Goal: Task Accomplishment & Management: Manage account settings

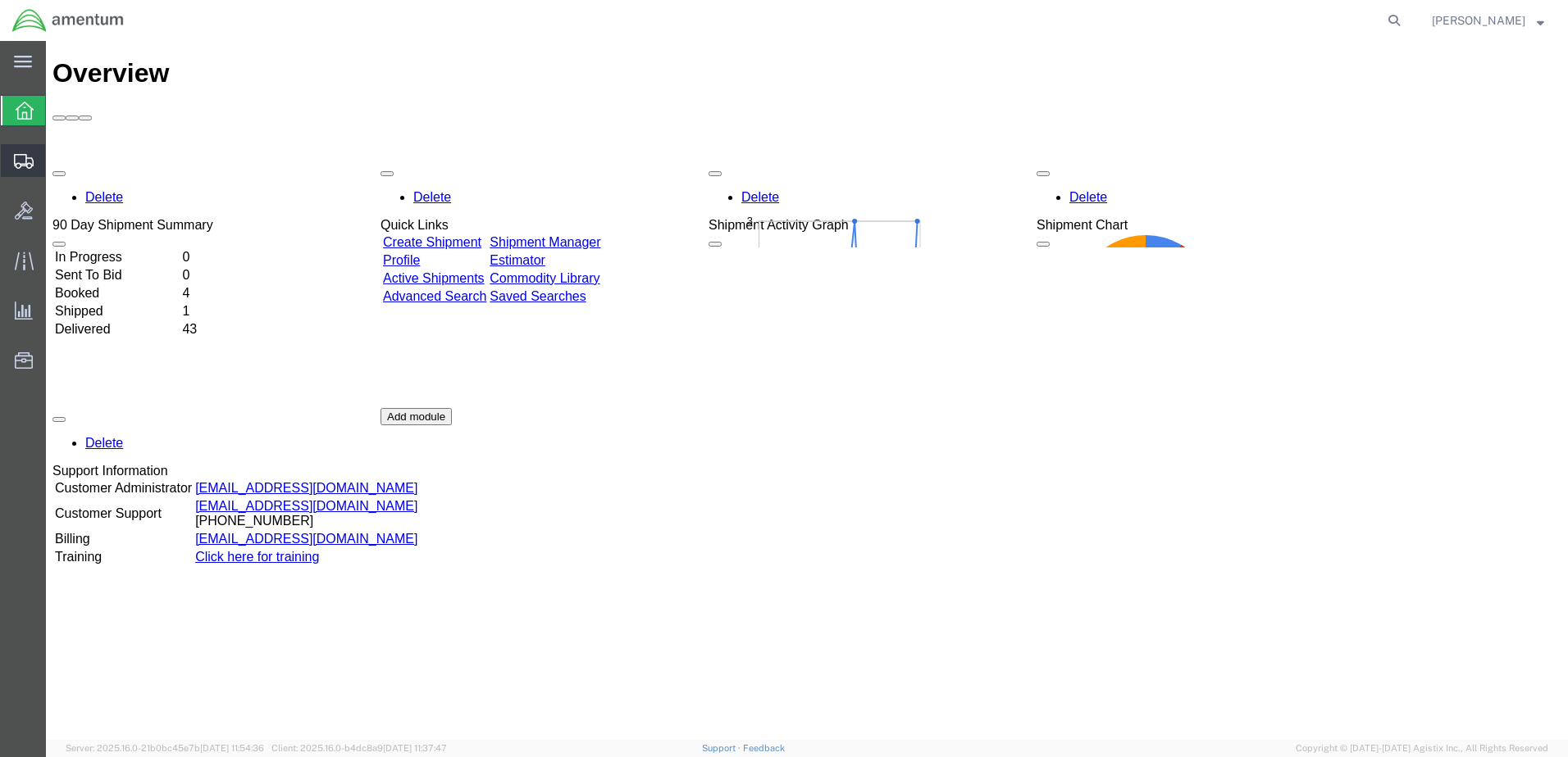
click at [56, 157] on span "Shipments" at bounding box center [51, 160] width 11 height 32
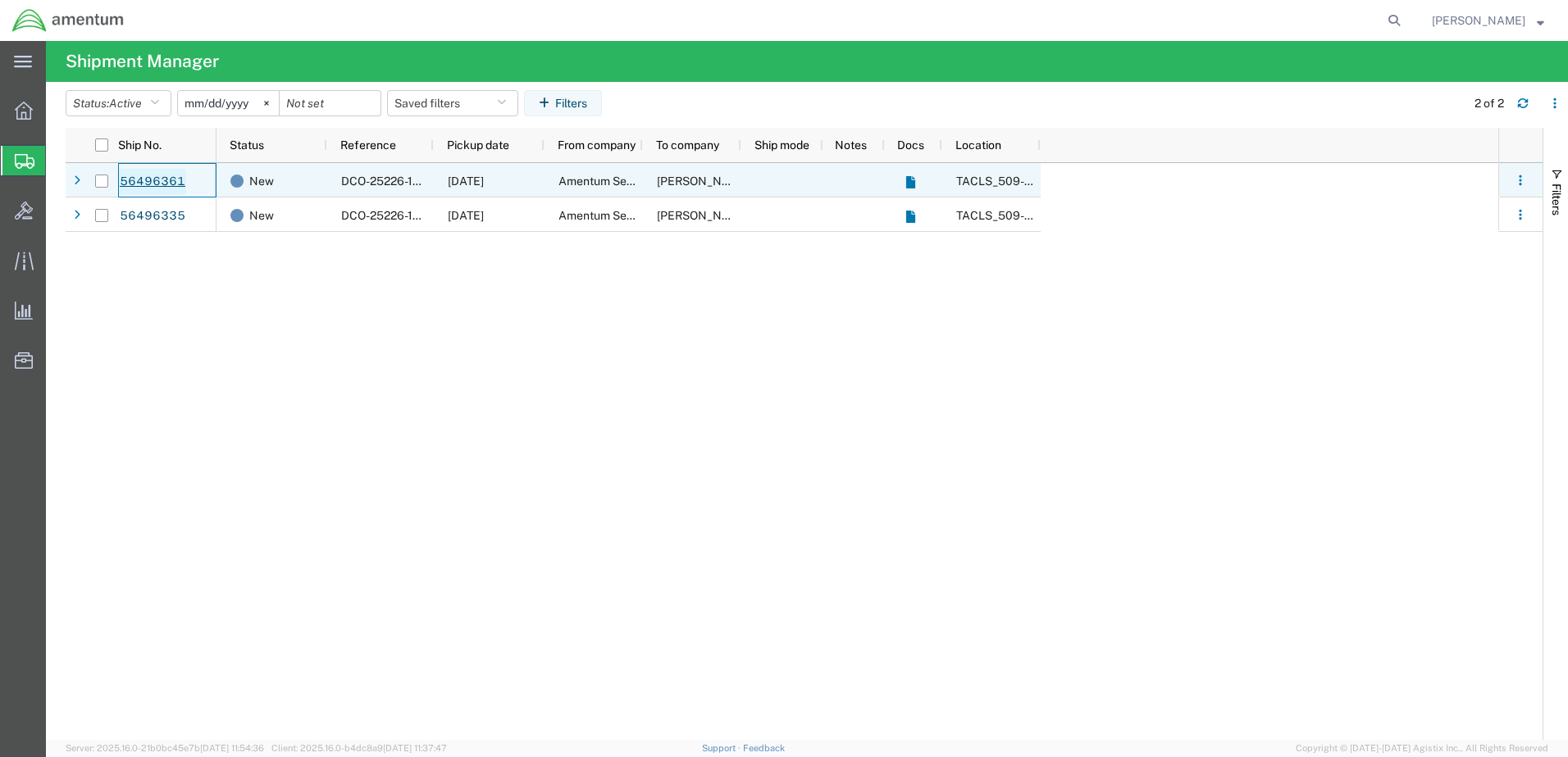
click at [140, 179] on link "56496361" at bounding box center [153, 182] width 67 height 26
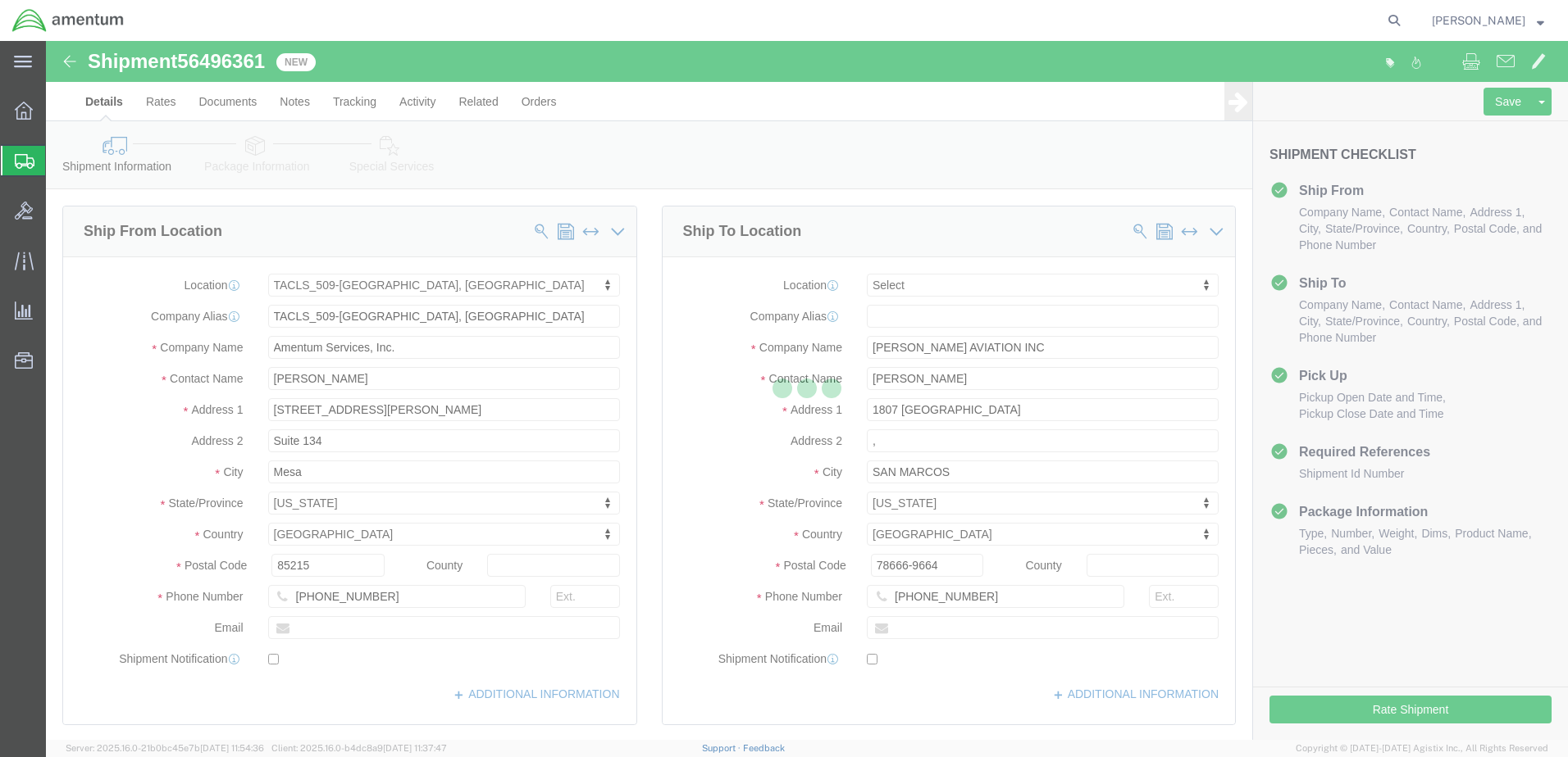
select select "42689"
select select
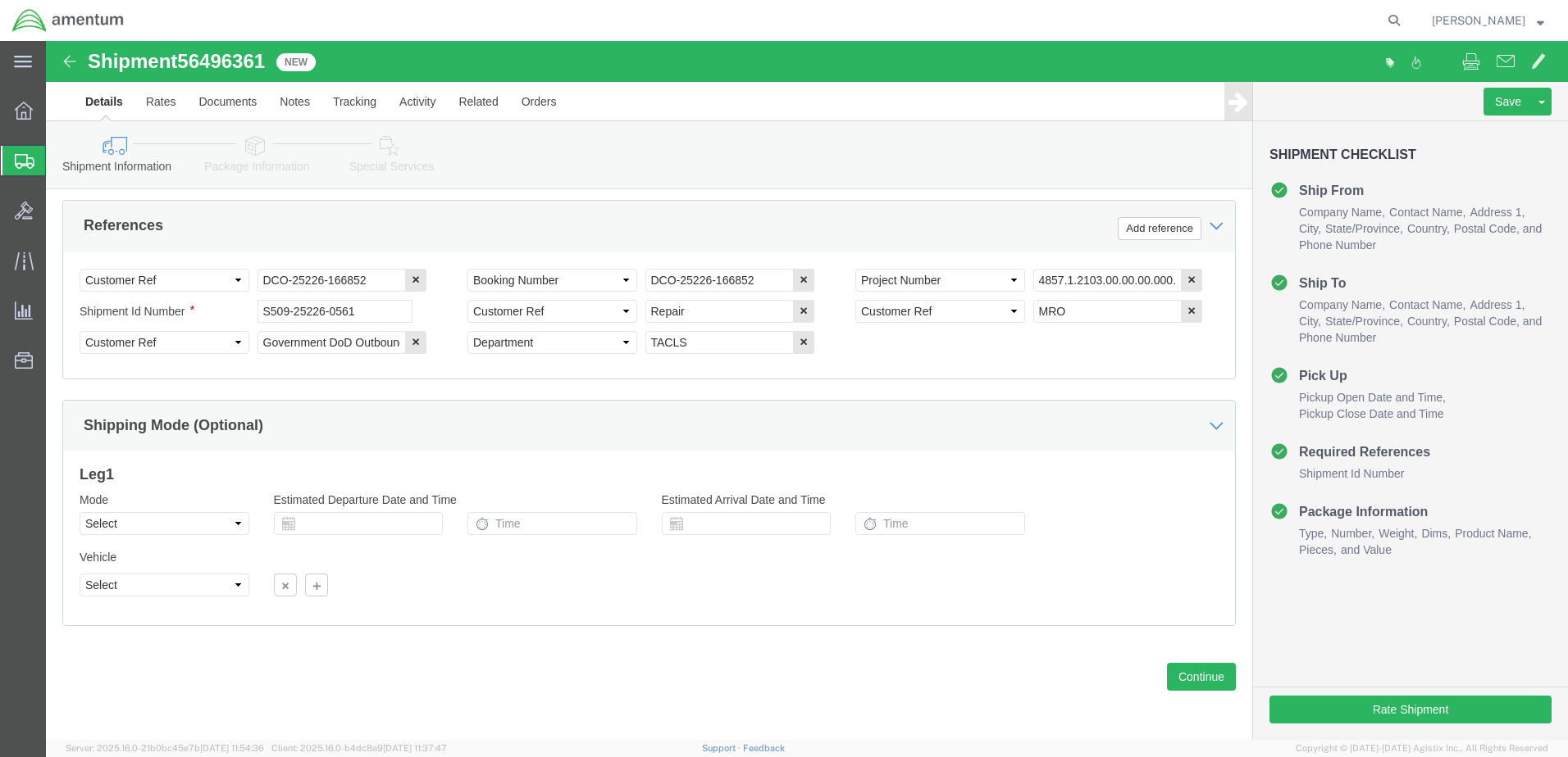
scroll to position [771, 0]
click button "Rate Shipment"
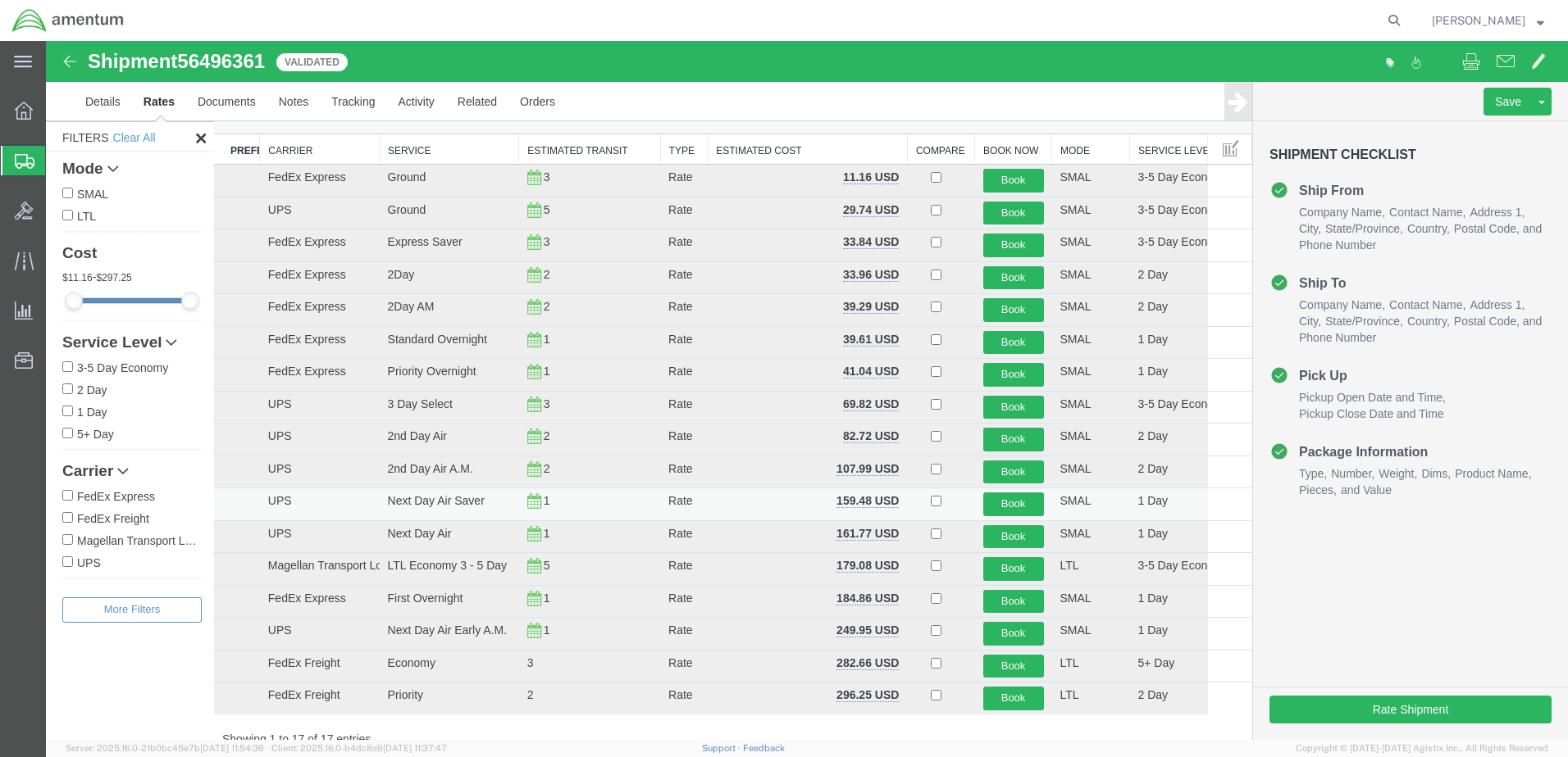
scroll to position [82, 0]
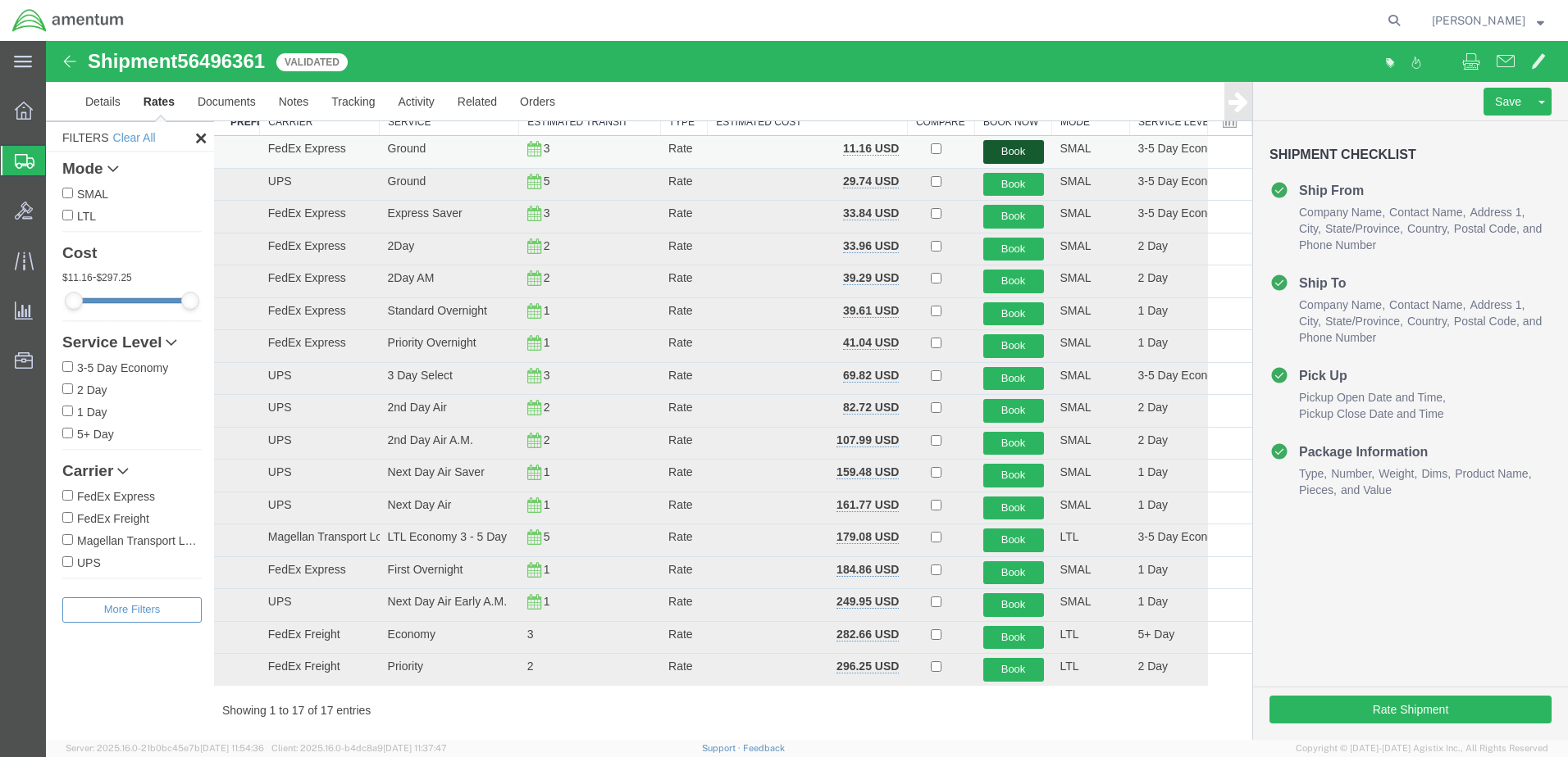
click at [1012, 155] on button "Book" at bounding box center [1013, 153] width 61 height 24
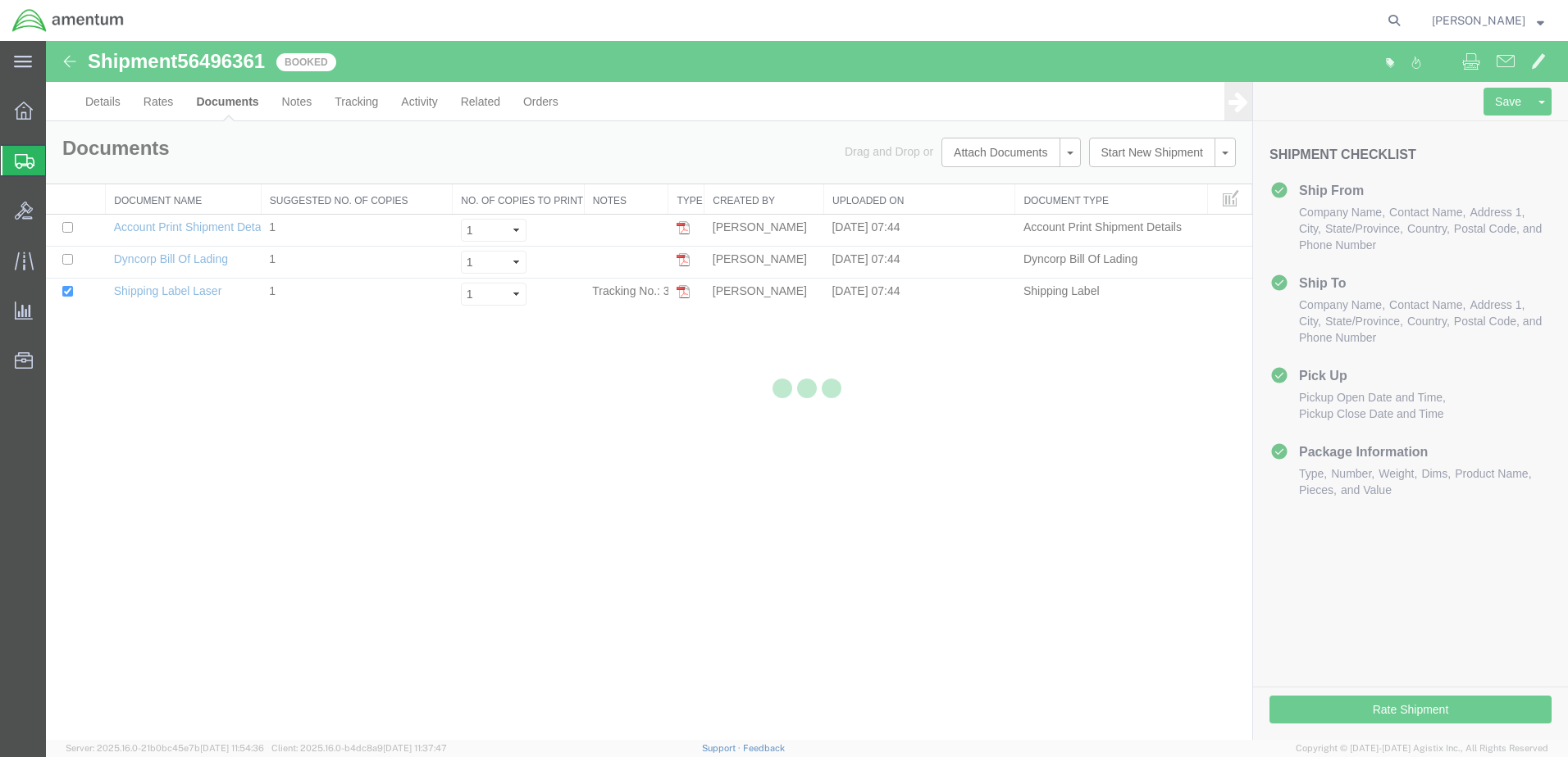
scroll to position [0, 0]
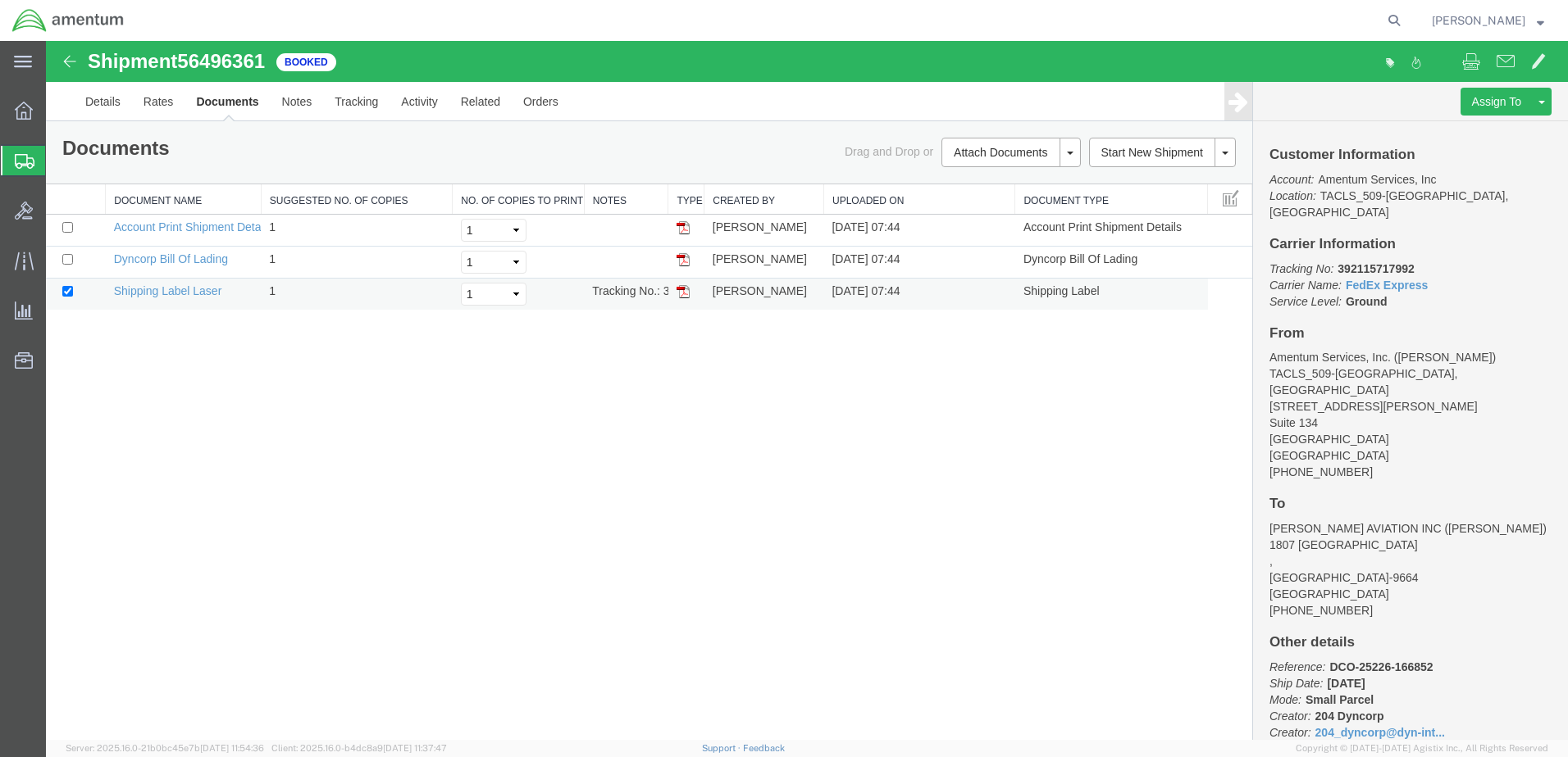
click at [683, 293] on img at bounding box center [683, 292] width 13 height 13
click at [97, 102] on link "Details" at bounding box center [103, 102] width 58 height 40
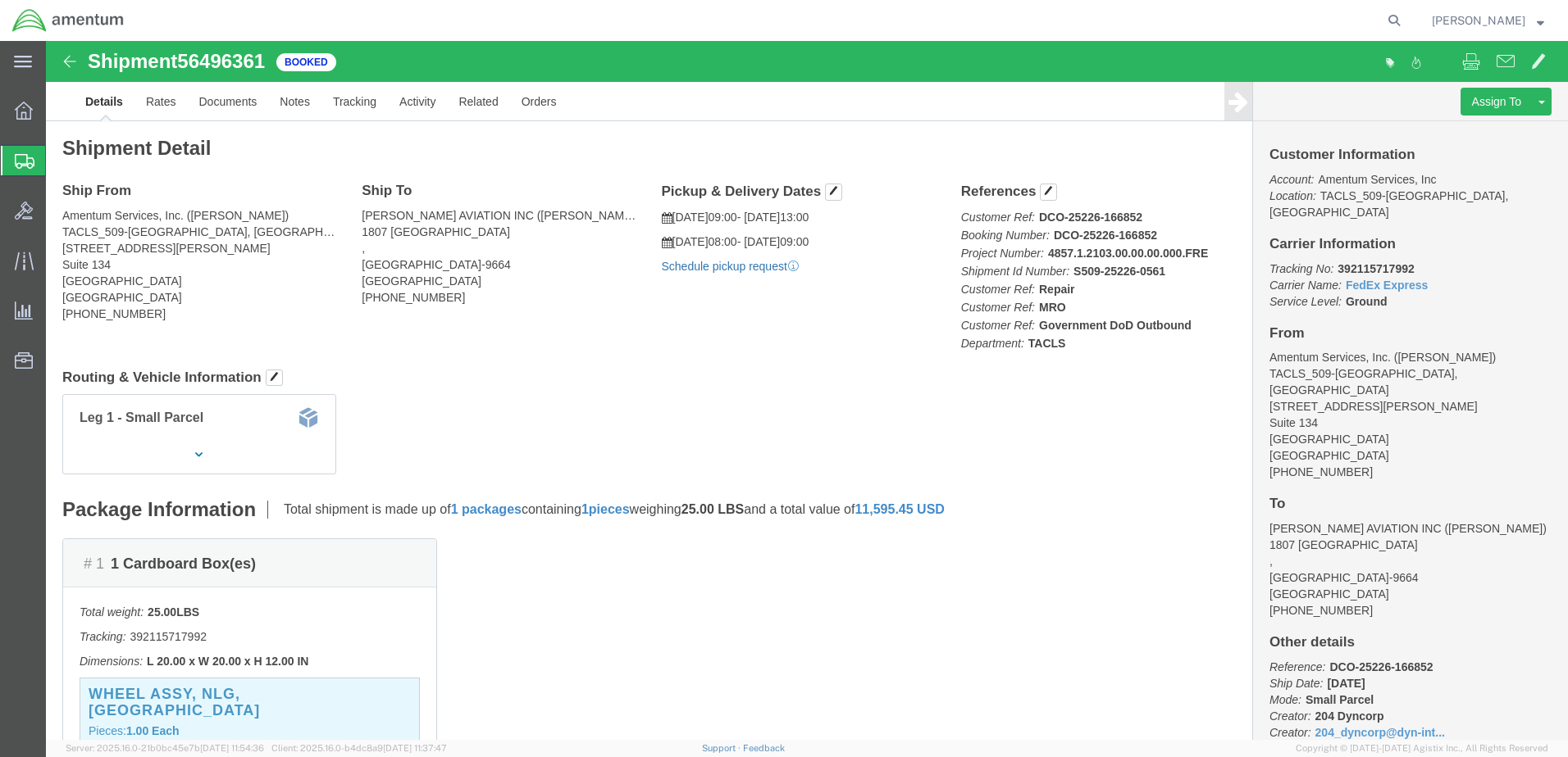
click link "Schedule pickup request"
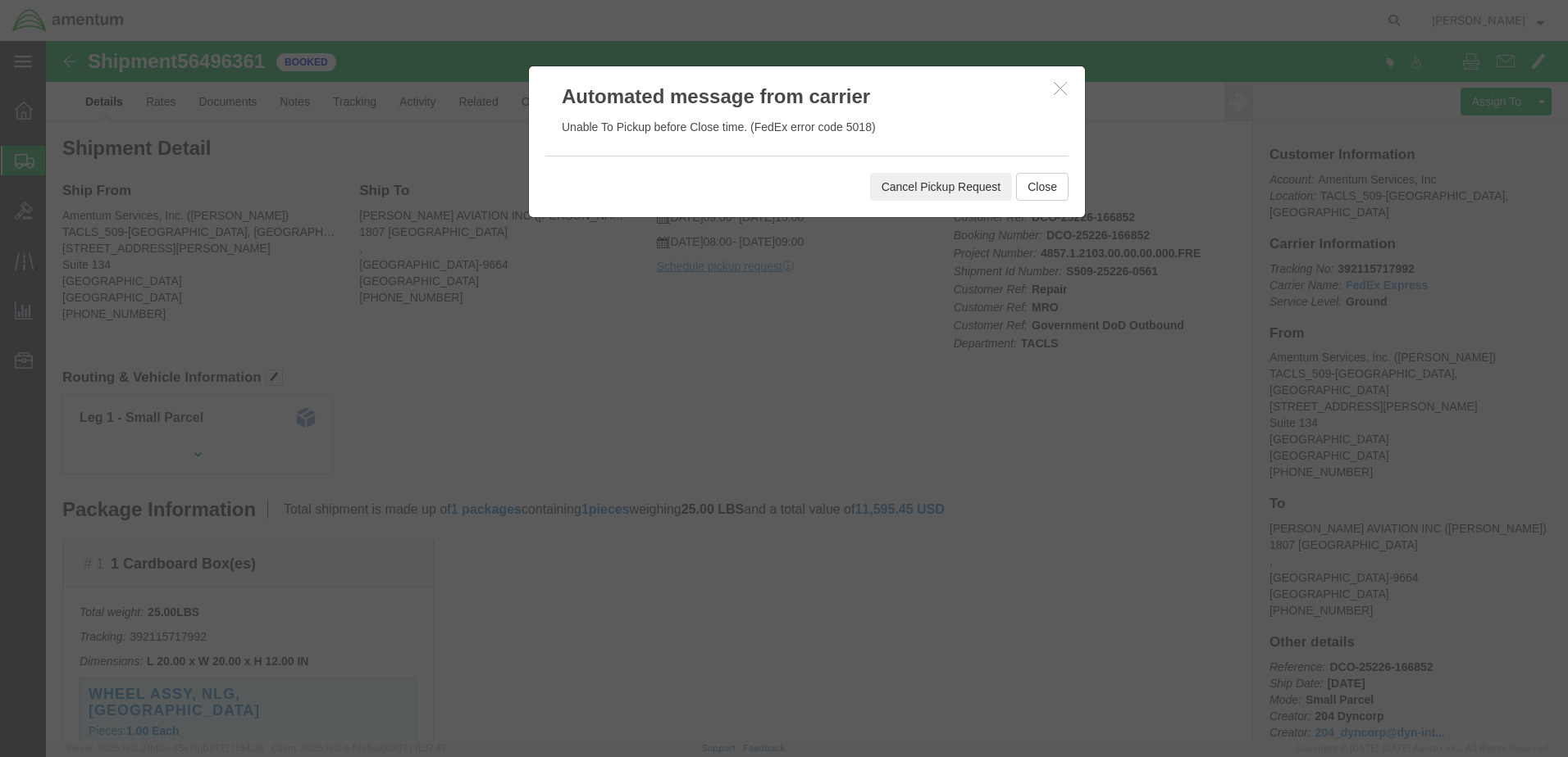
click button "Cancel Pickup Request"
click button "Close"
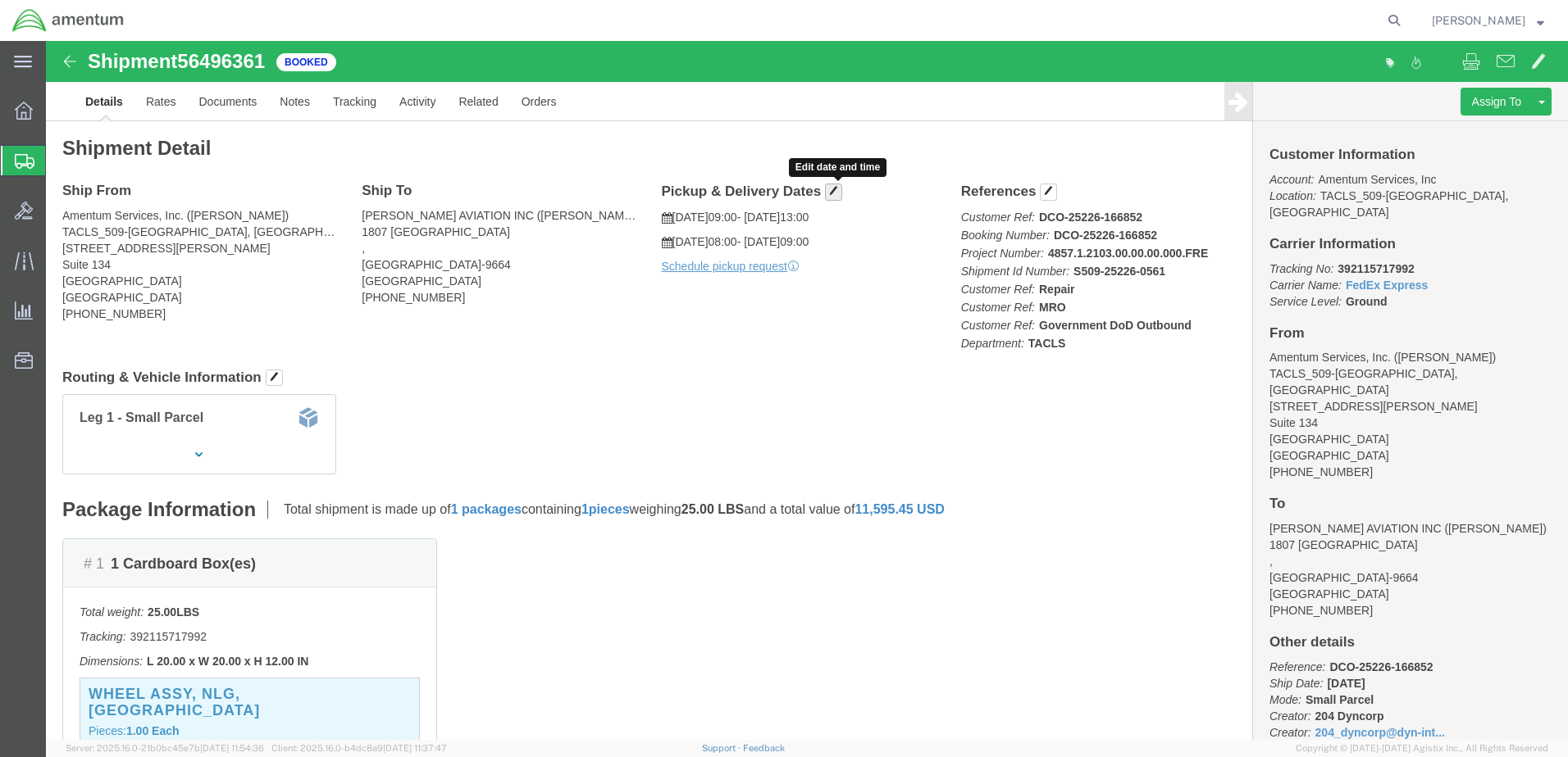
click span "button"
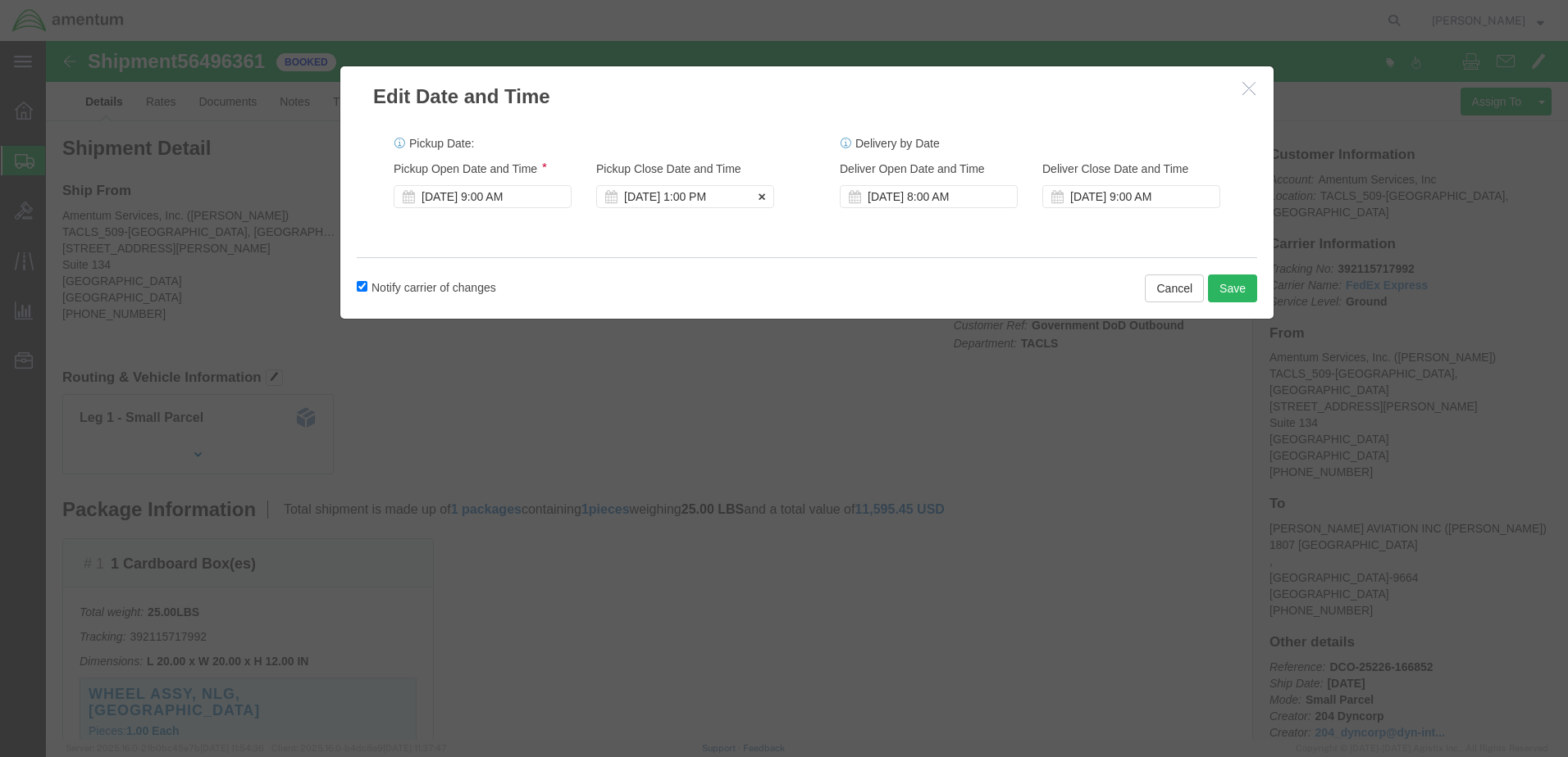
click div "[DATE] 1:00 PM"
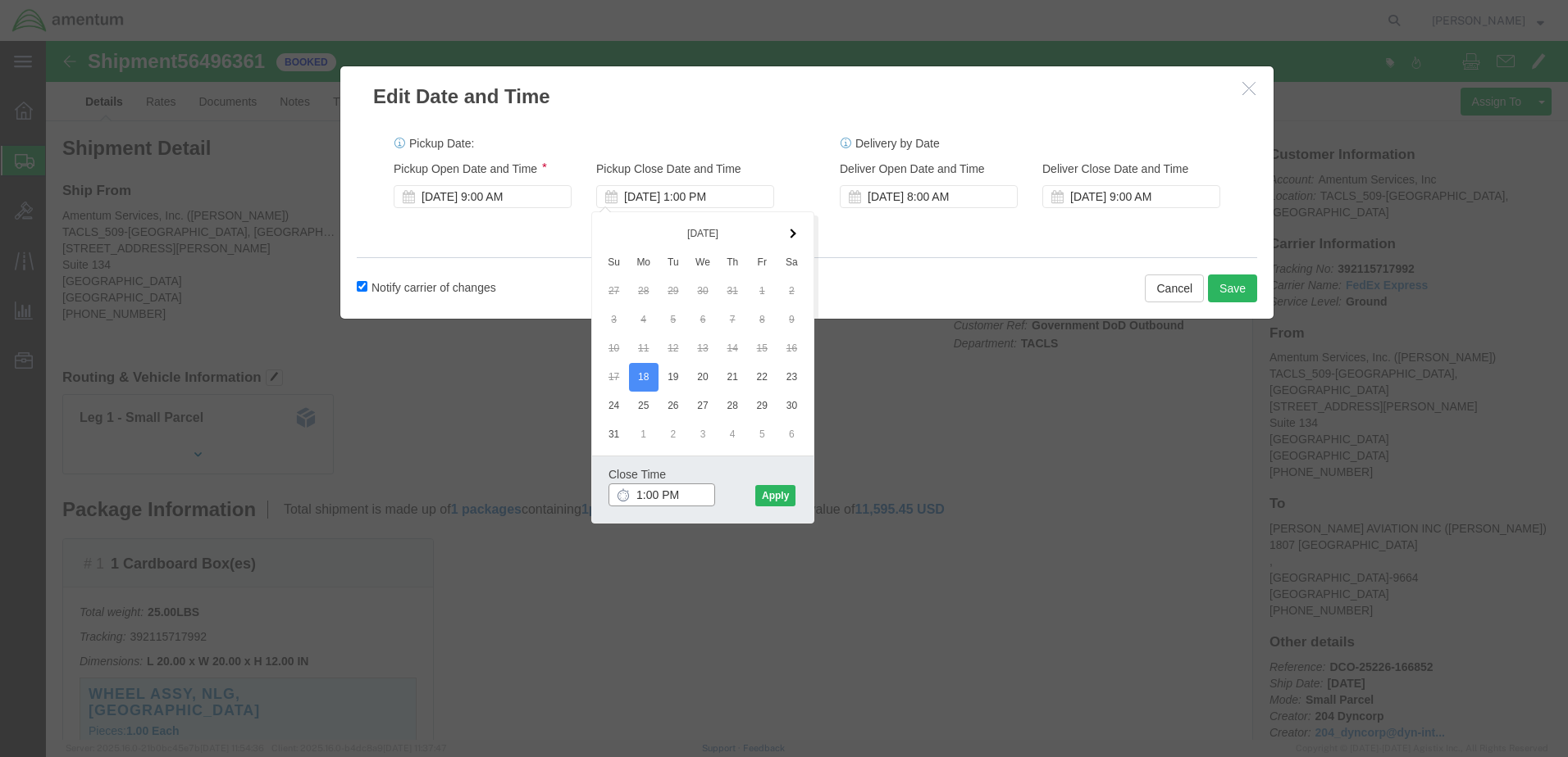
type input "2:00 PM"
click button "Apply"
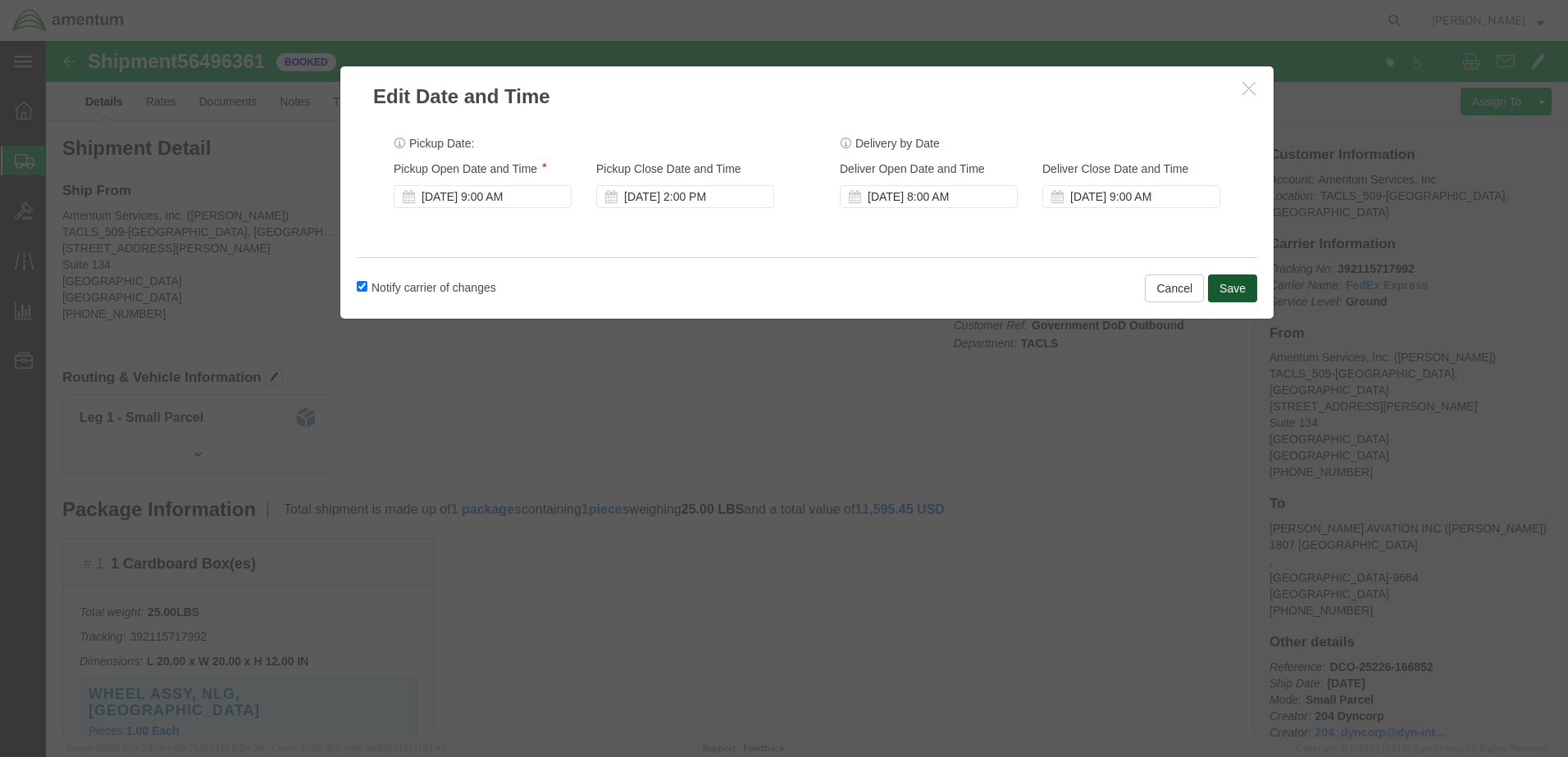
click button "Save"
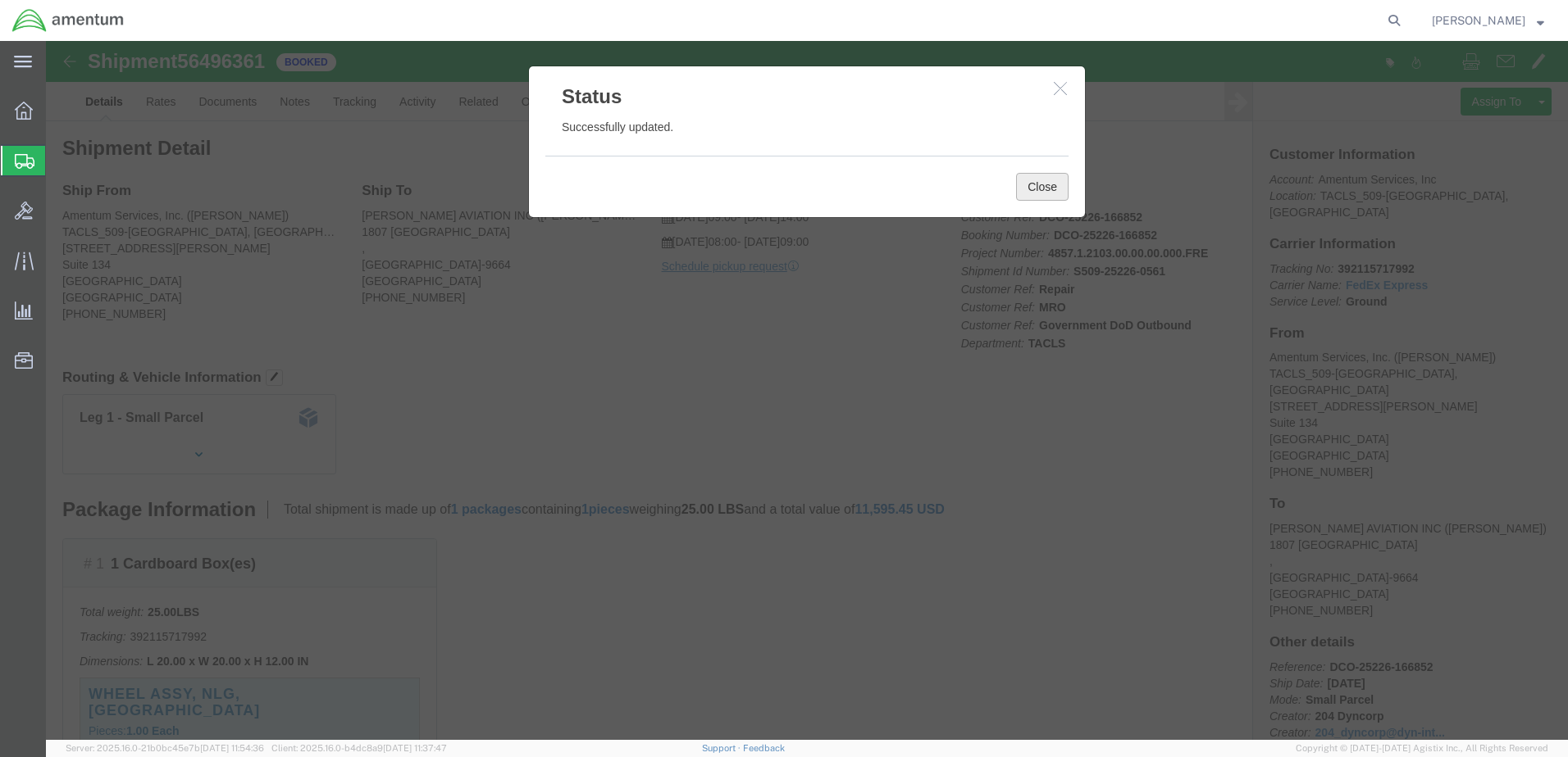
click button "Close"
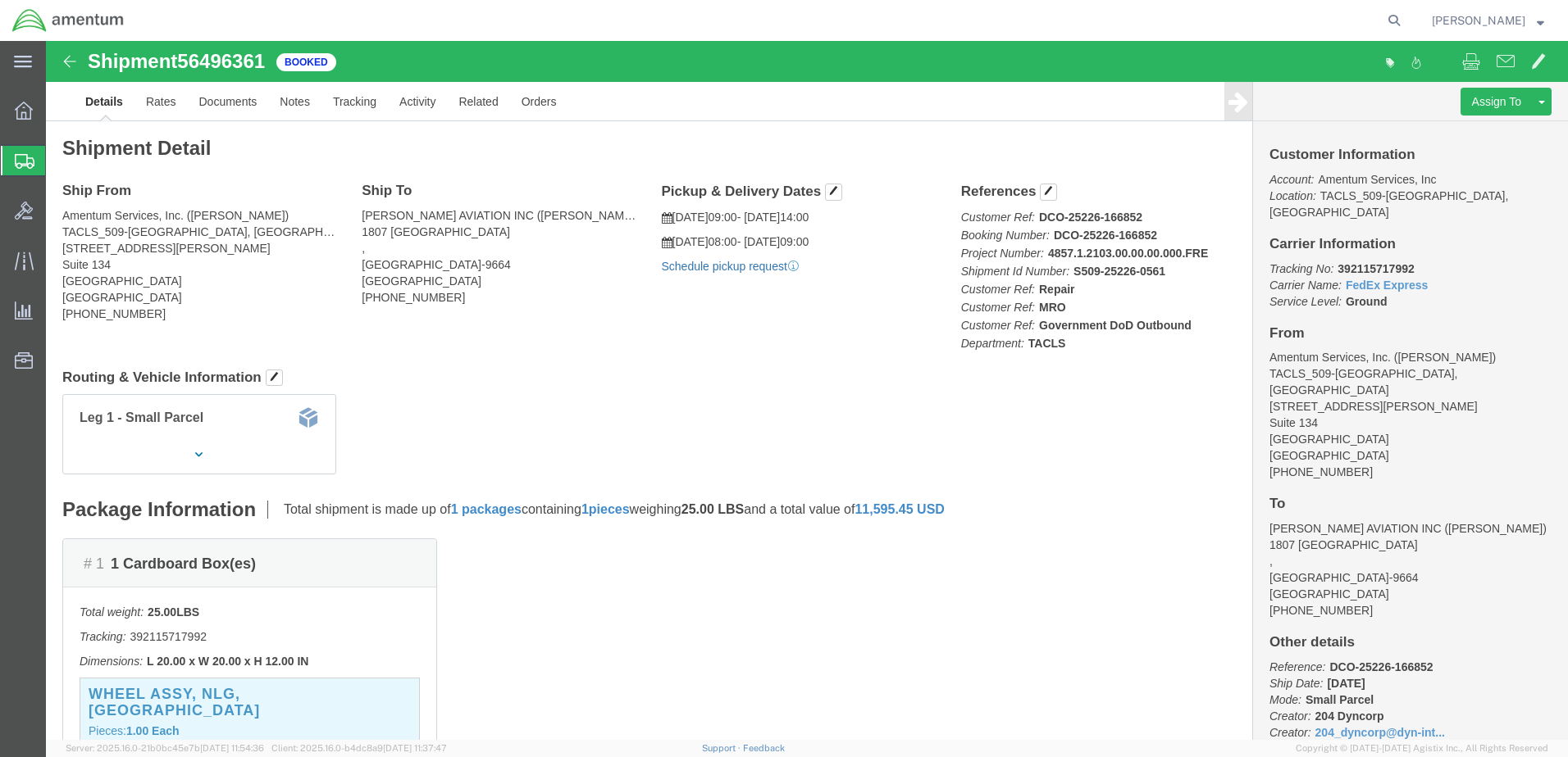
click link "Schedule pickup request"
click at [18, 156] on icon at bounding box center [24, 162] width 19 height 15
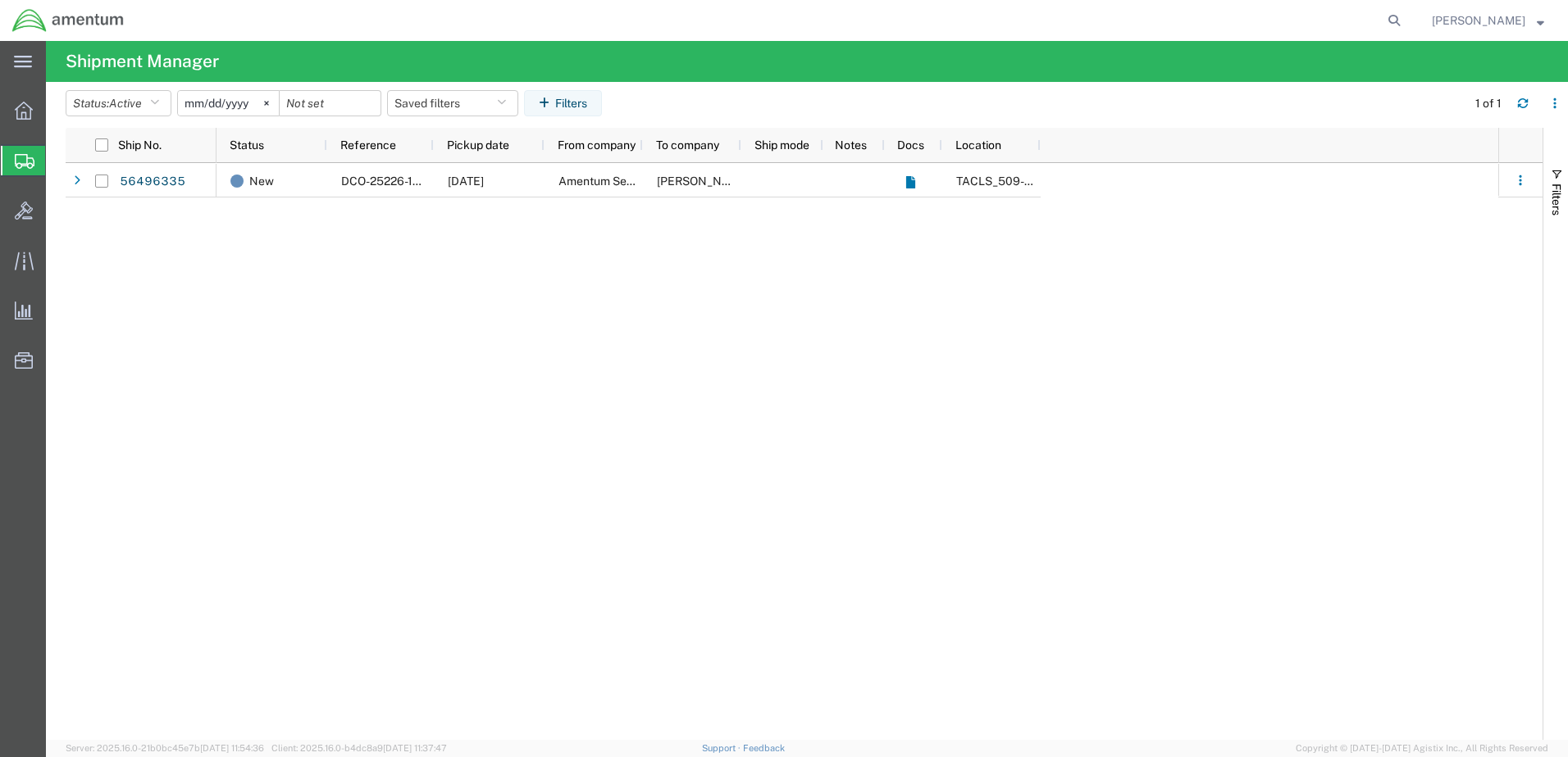
click at [0, 0] on span "Shipment Manager" at bounding box center [0, 0] width 0 height 0
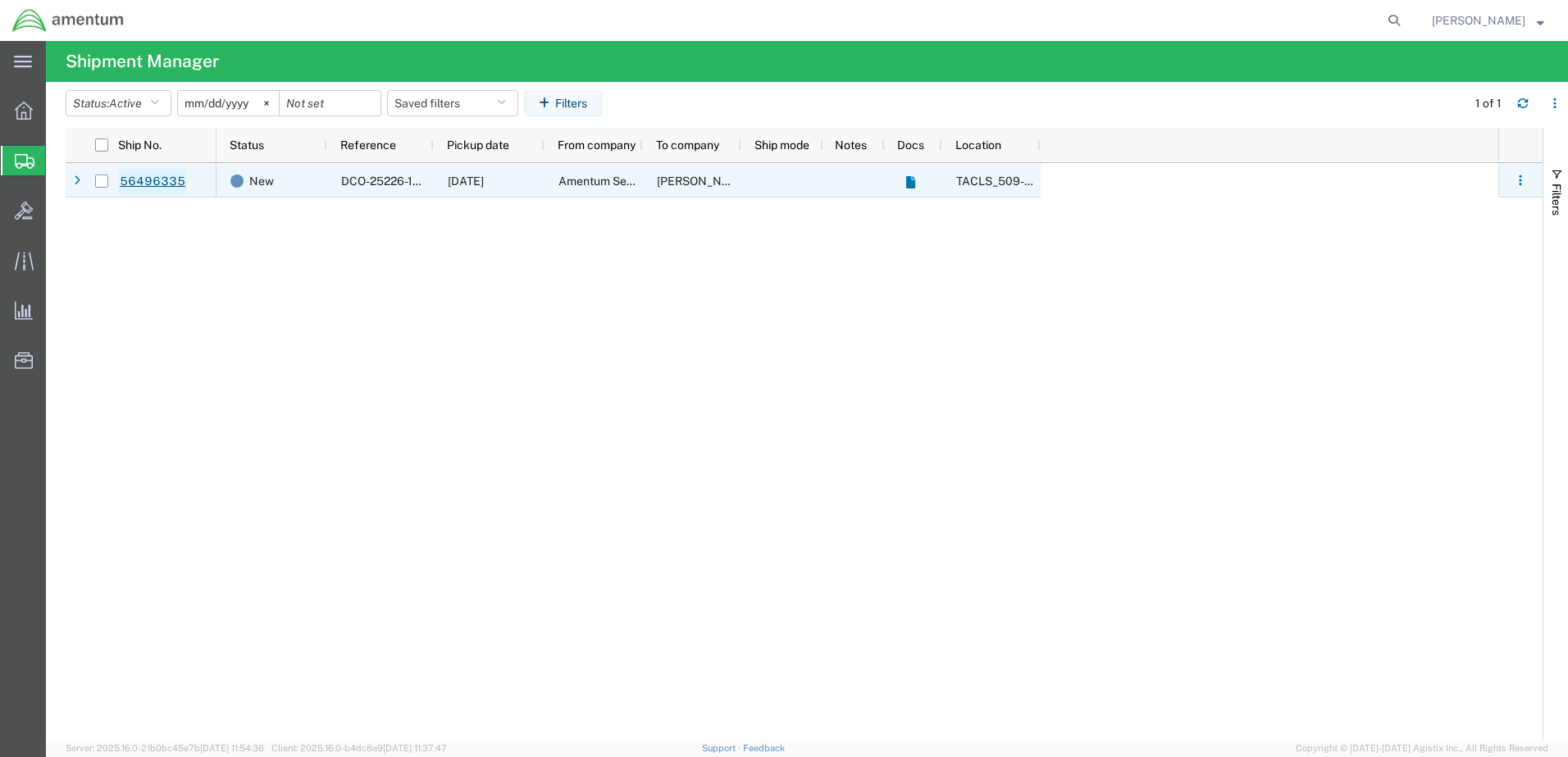
click at [163, 181] on link "56496335" at bounding box center [153, 182] width 67 height 26
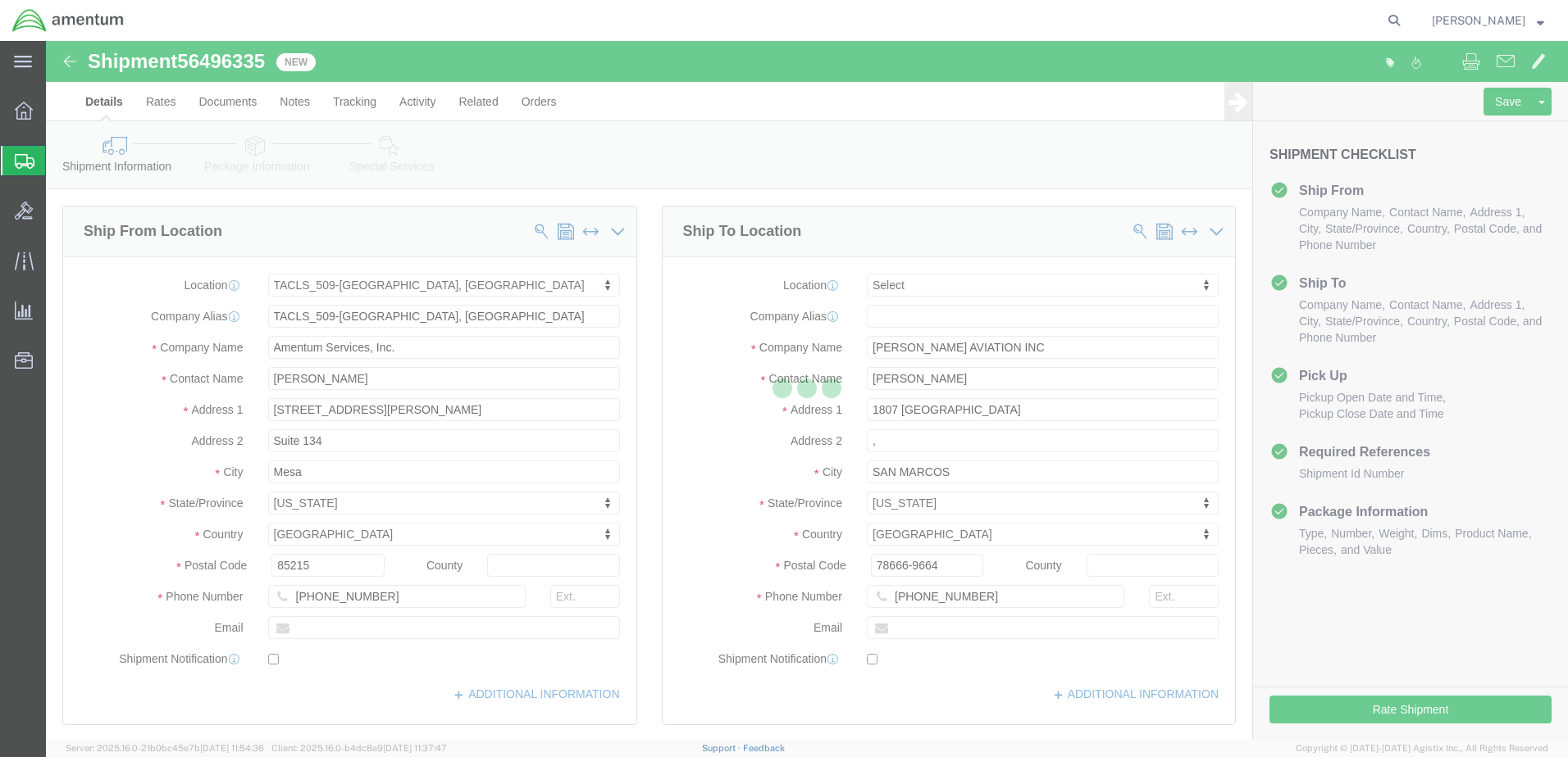
select select "42689"
select select
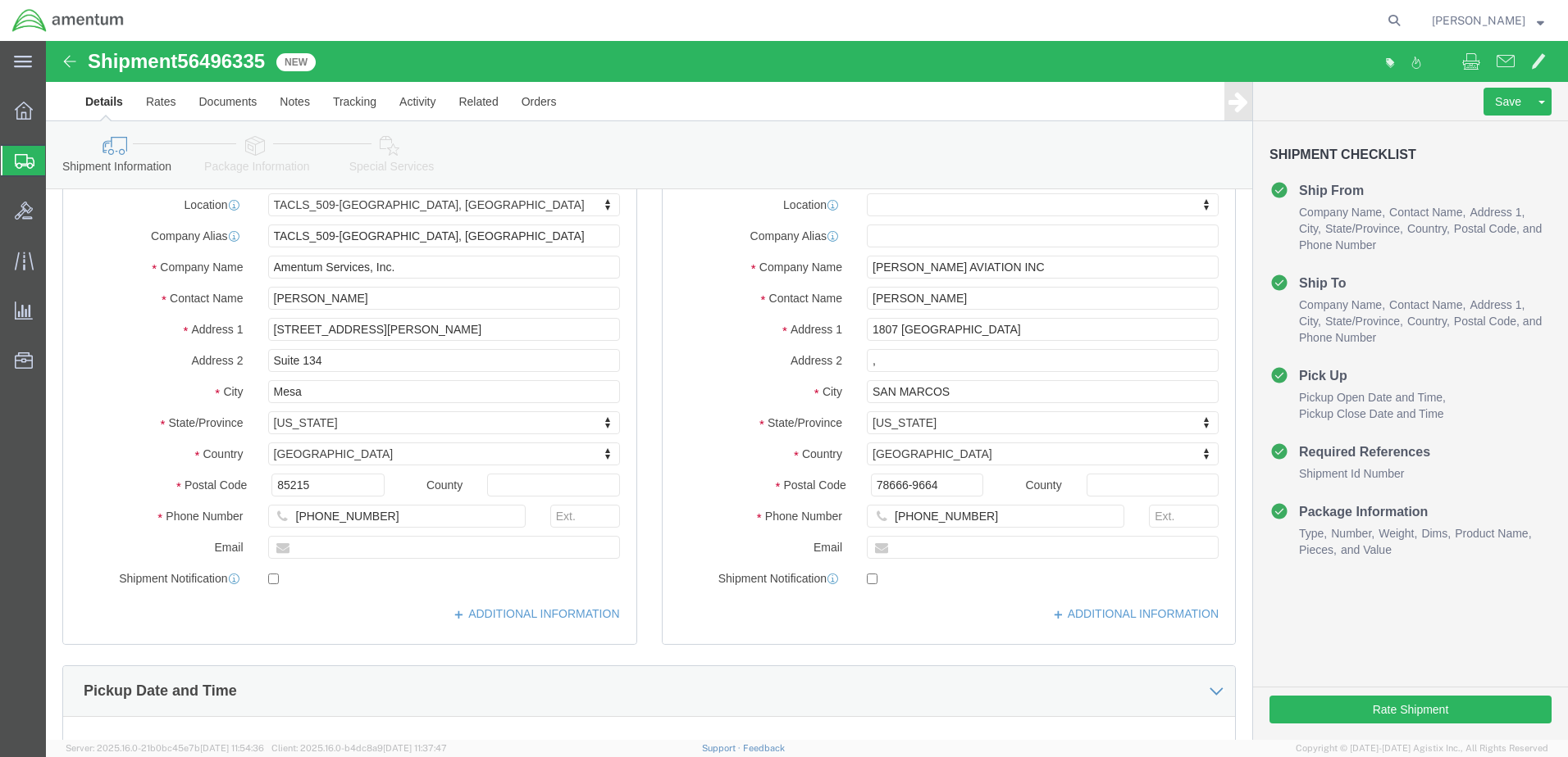
scroll to position [32, 0]
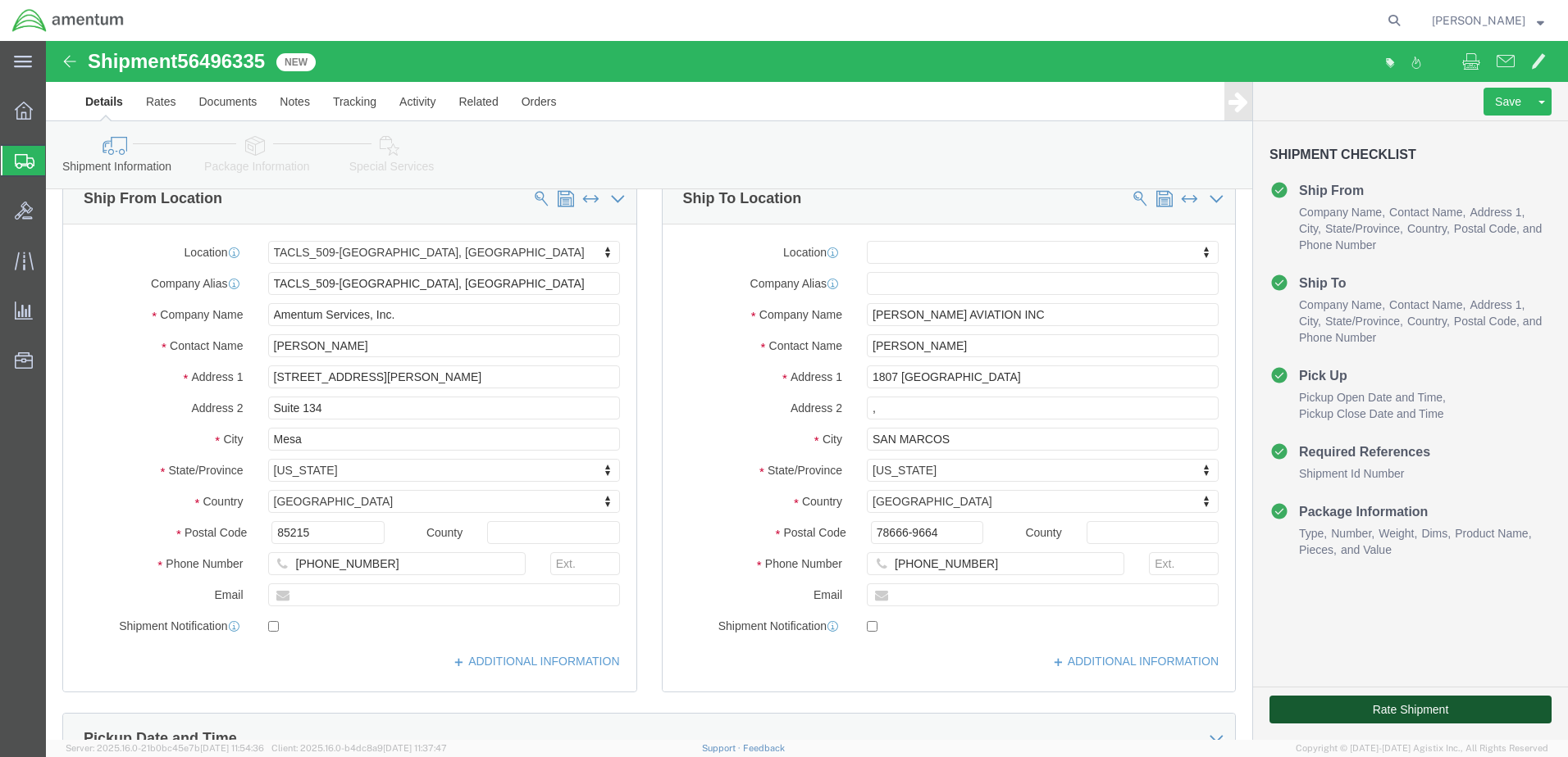
click button "Rate Shipment"
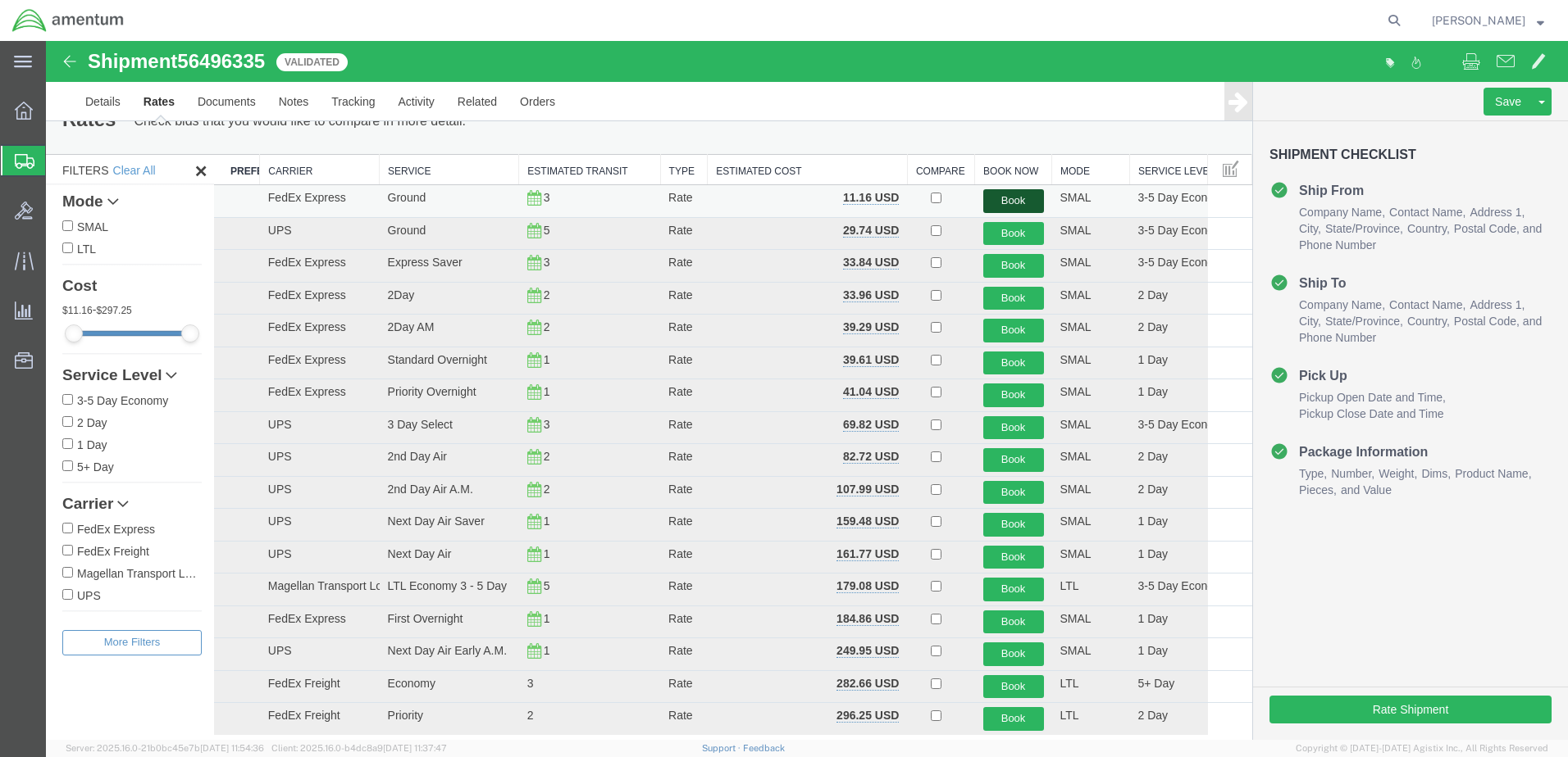
click at [989, 199] on button "Book" at bounding box center [1013, 201] width 61 height 24
click at [1013, 199] on button "Book" at bounding box center [1013, 201] width 61 height 24
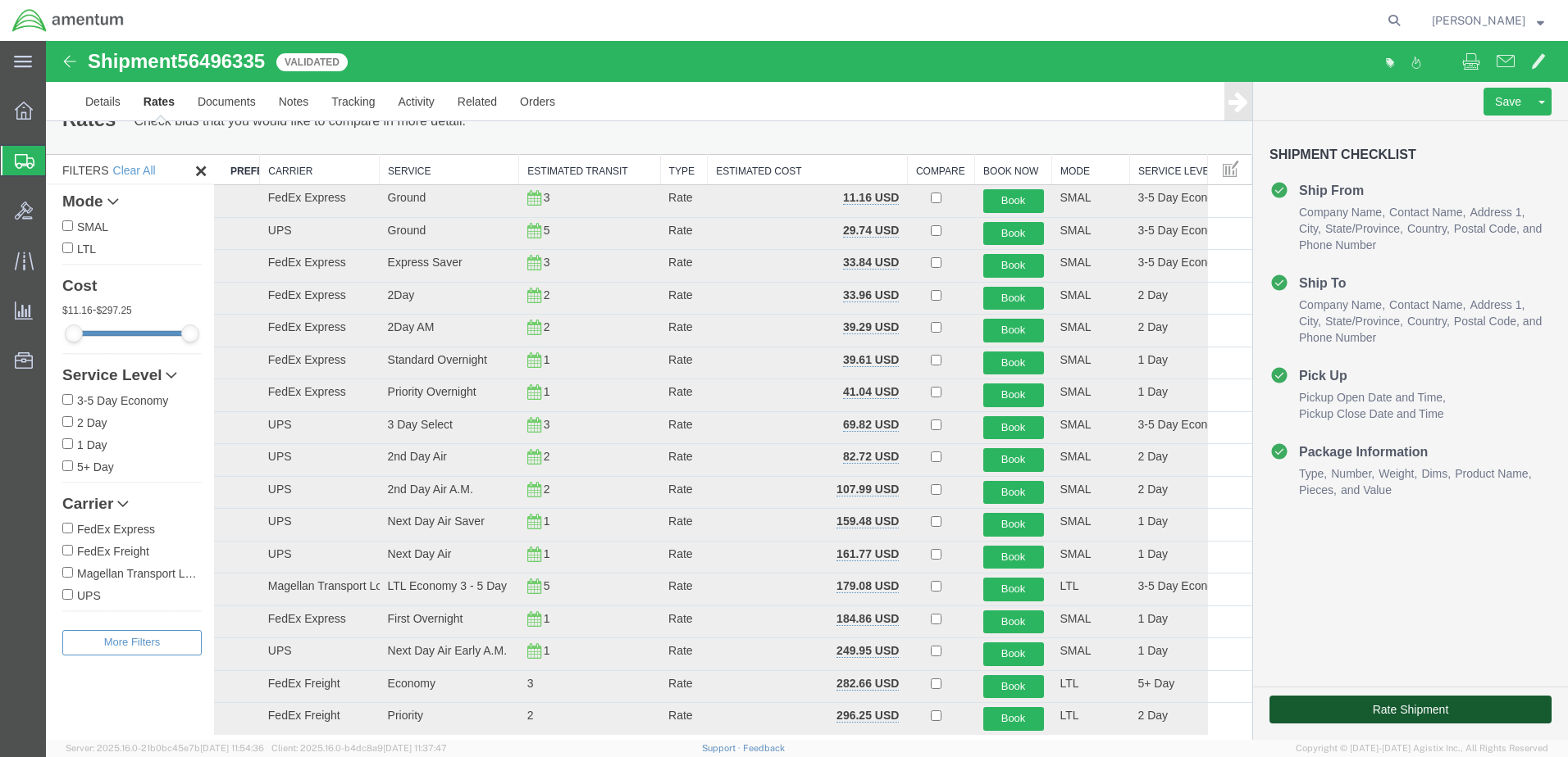
click at [1415, 706] on button "Rate Shipment" at bounding box center [1410, 710] width 282 height 28
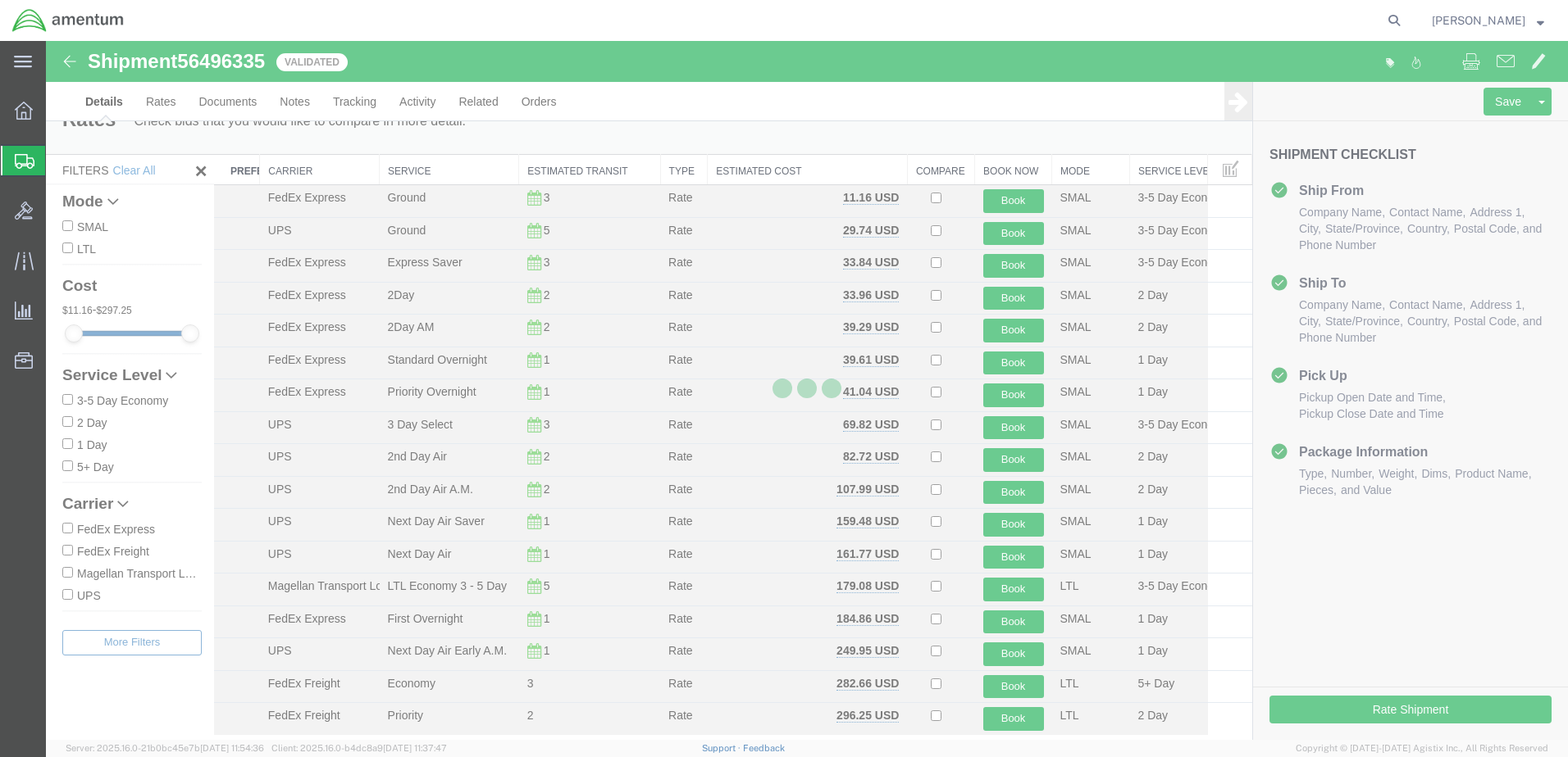
select select "42689"
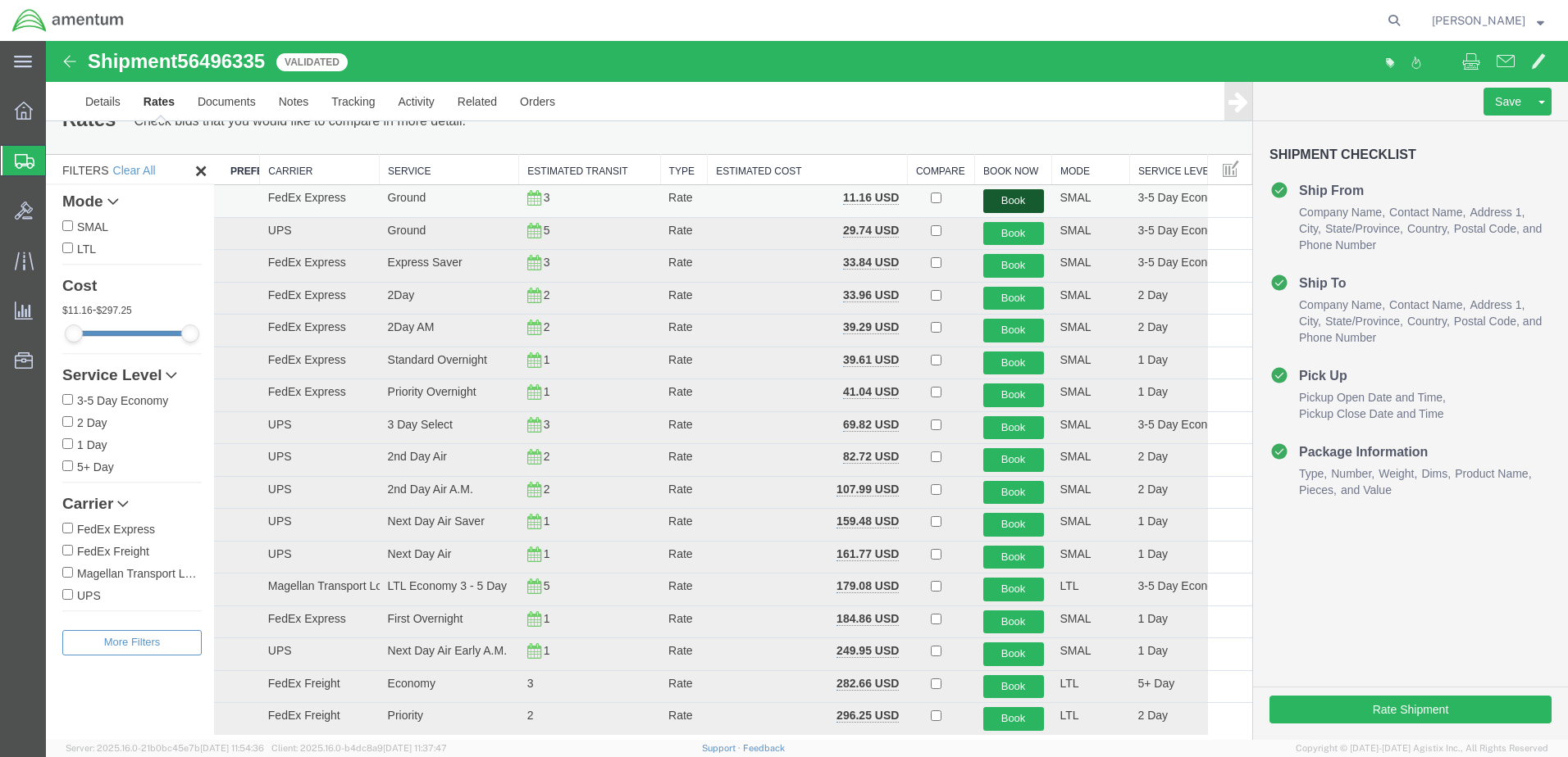
click at [998, 200] on button "Book" at bounding box center [1013, 201] width 61 height 24
click at [112, 101] on link "Details" at bounding box center [103, 102] width 58 height 40
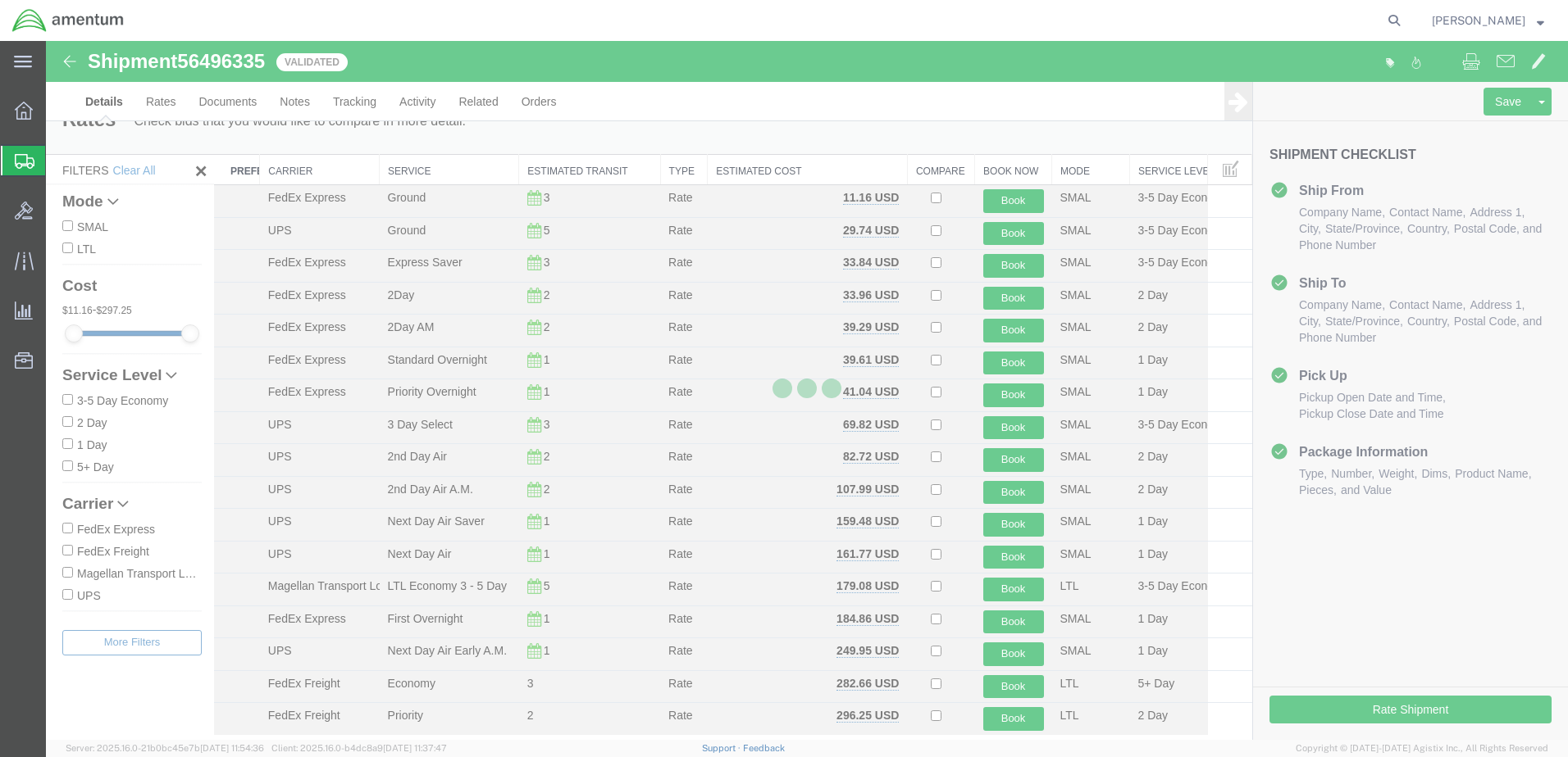
select select "42689"
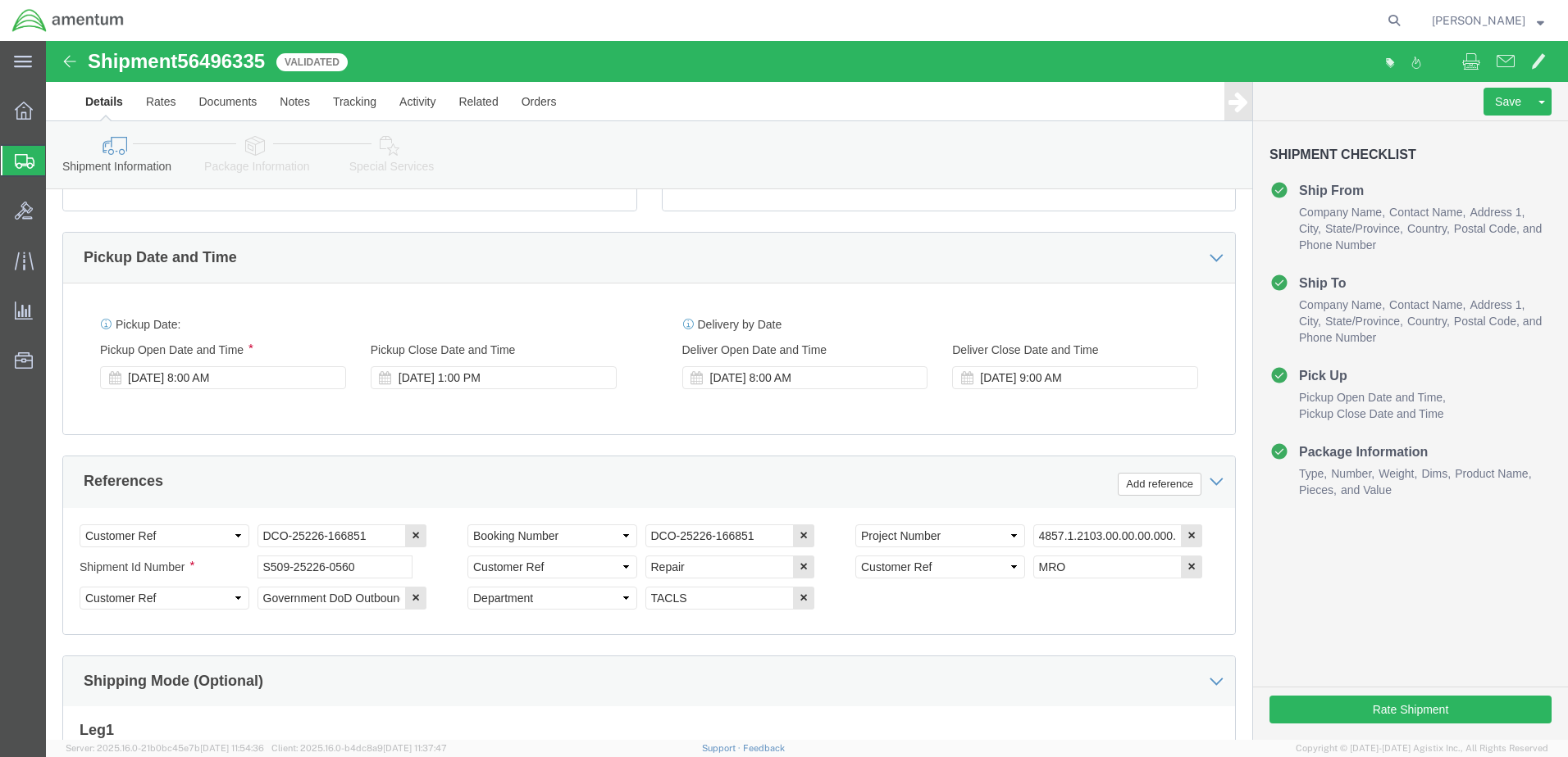
scroll to position [525, 0]
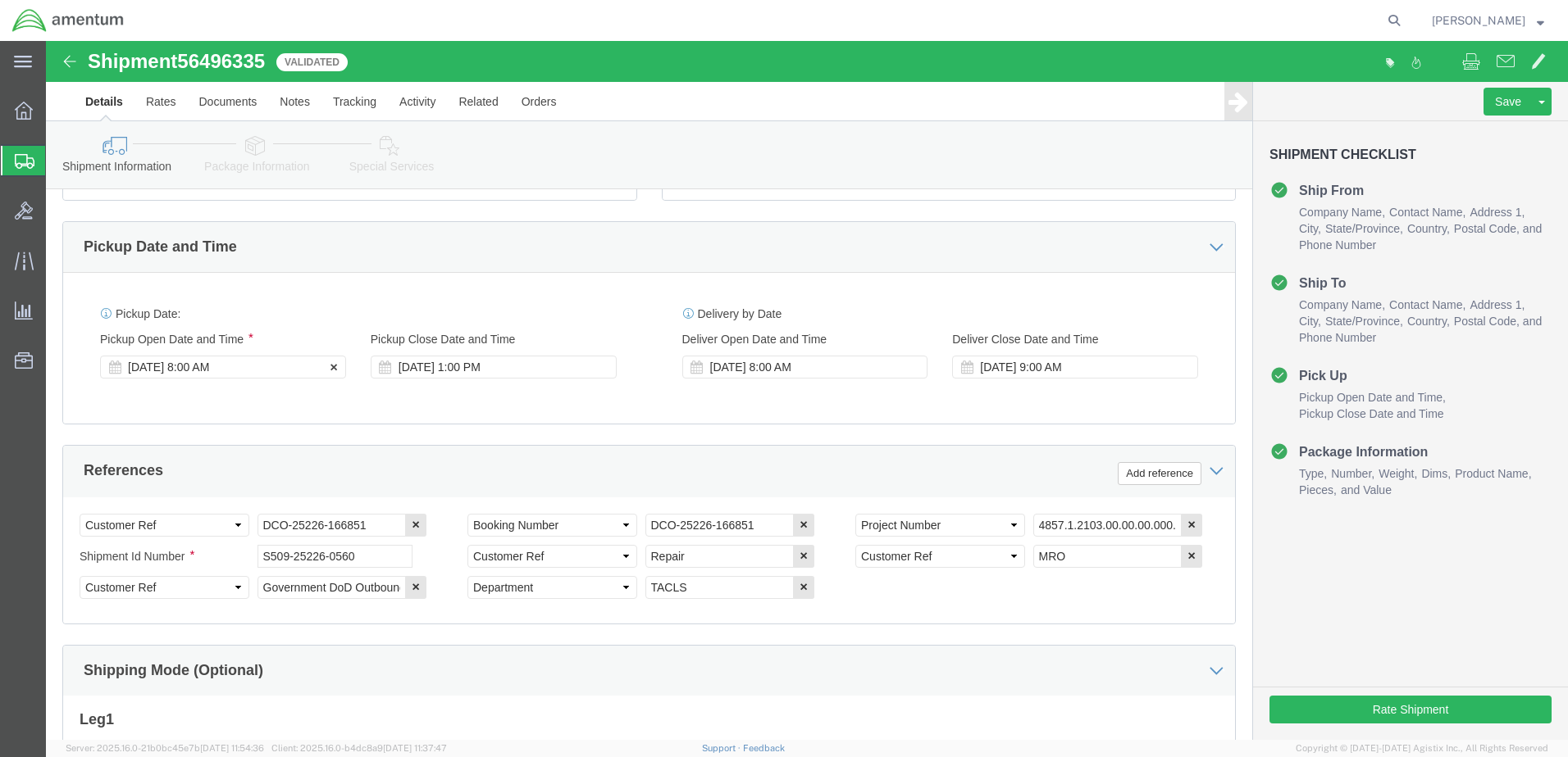
click div "[DATE] 8:00 AM"
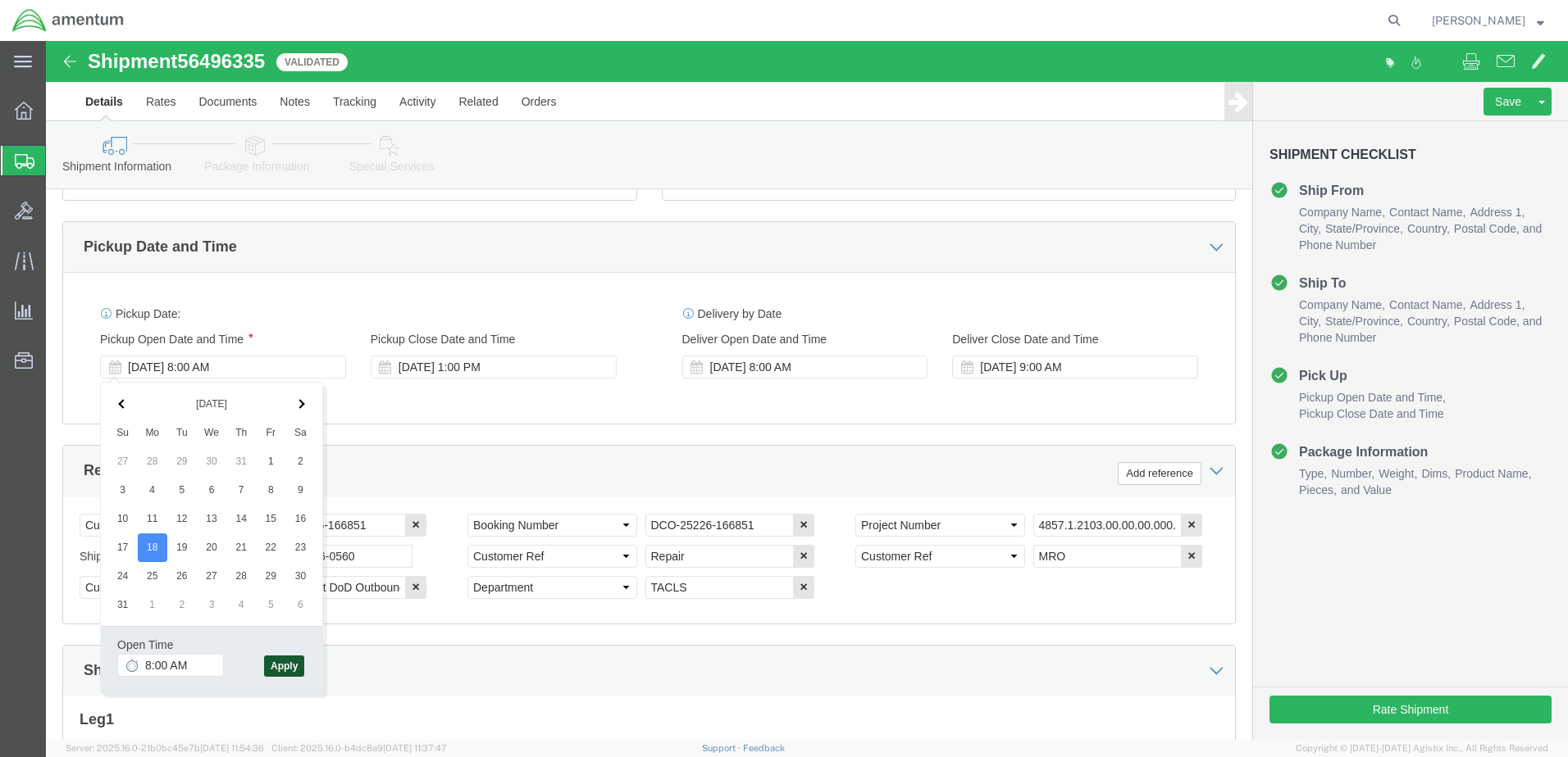
click button "Apply"
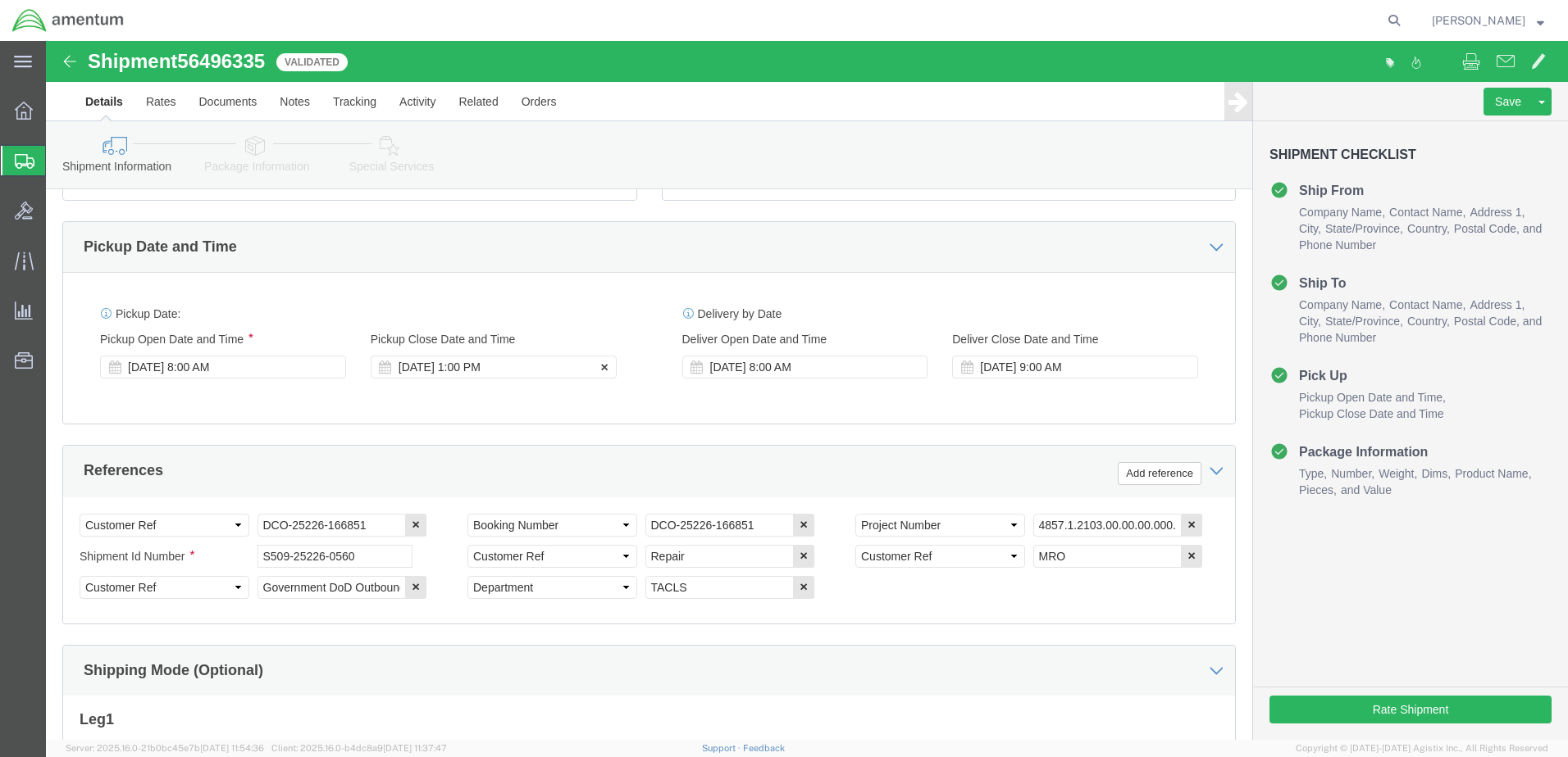
click div "[DATE] 1:00 PM"
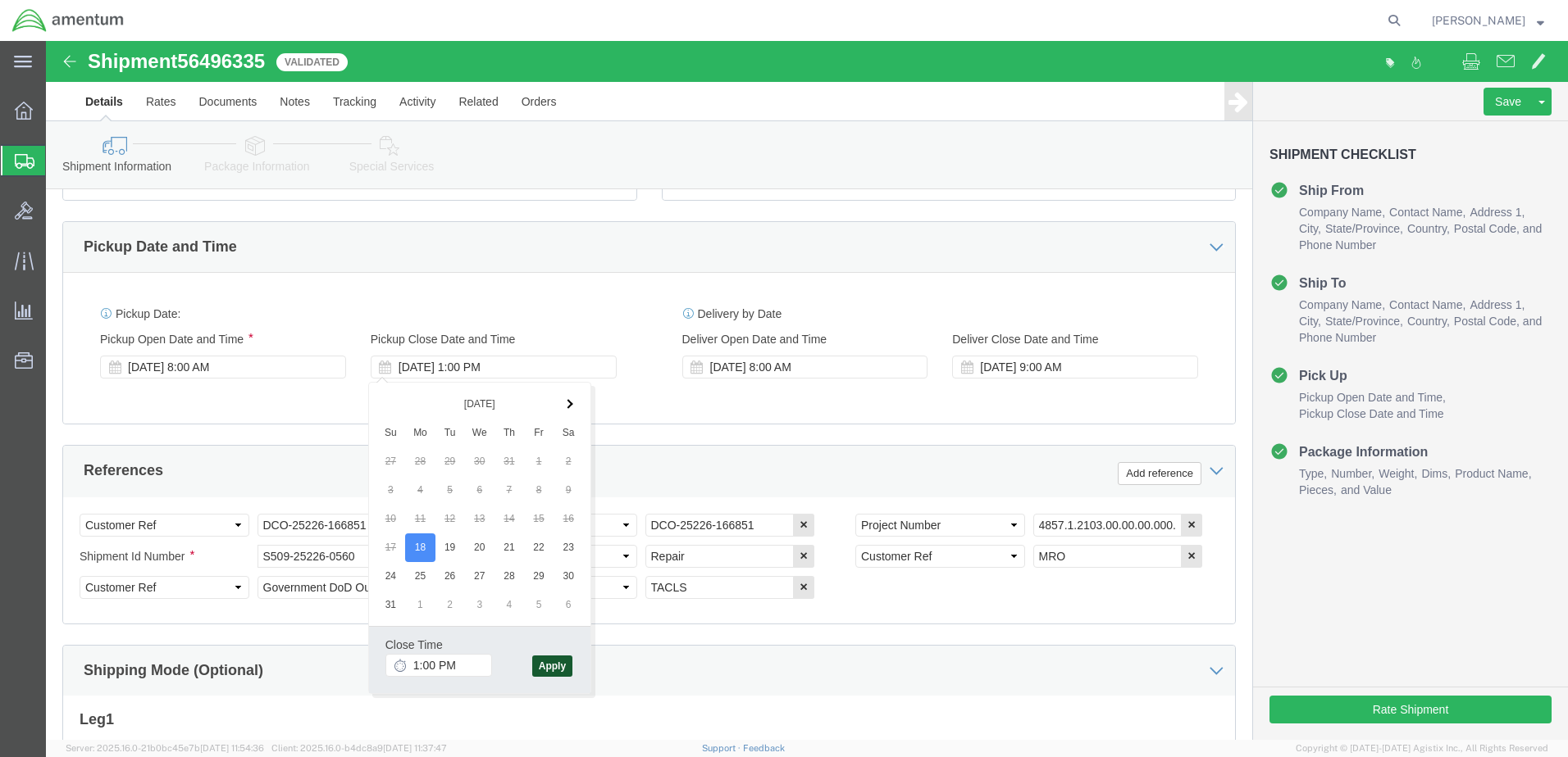
click button "Apply"
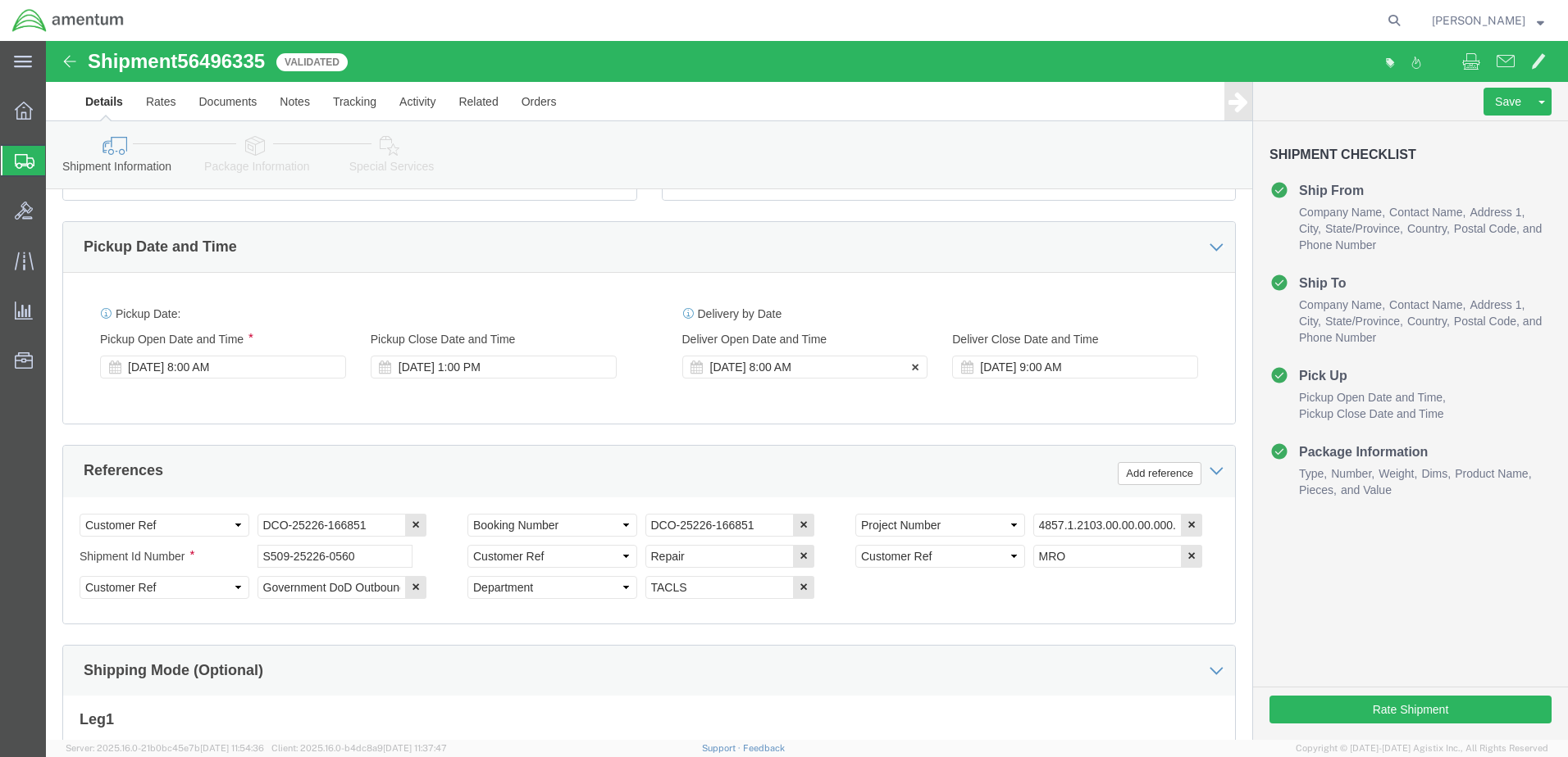
click div "[DATE] 8:00 AM"
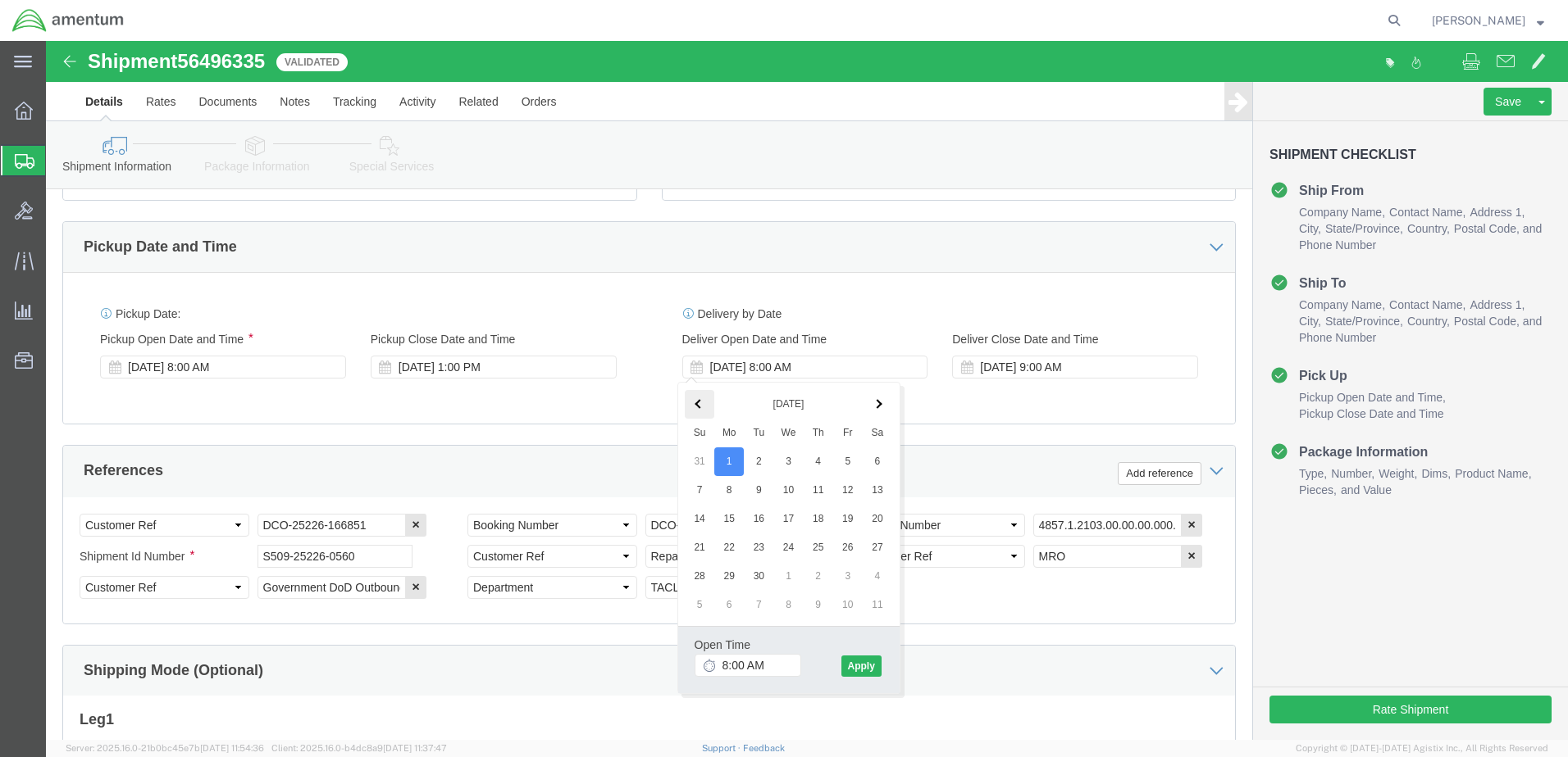
click span
click button "Apply"
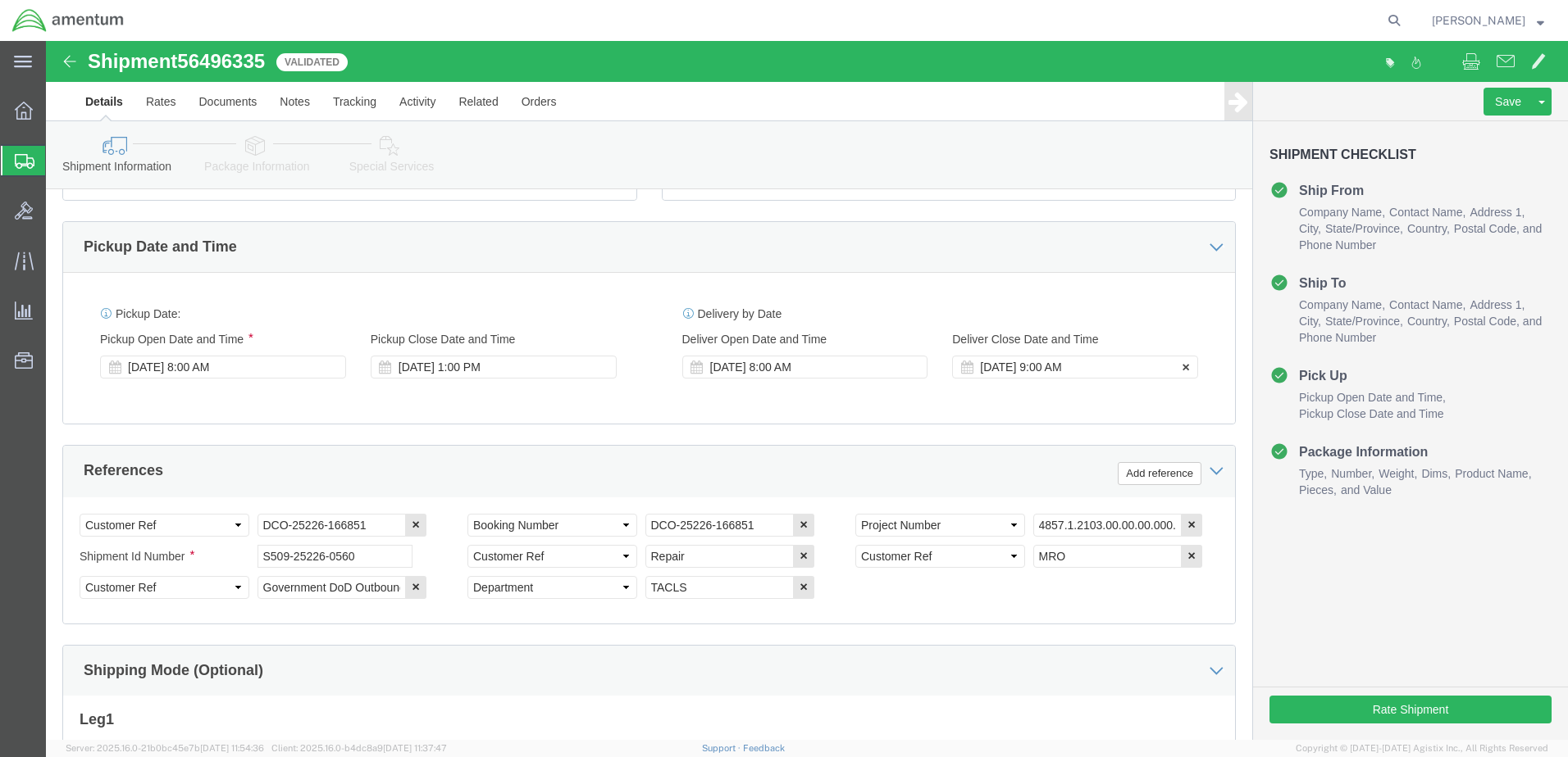
click div "[DATE] 9:00 AM"
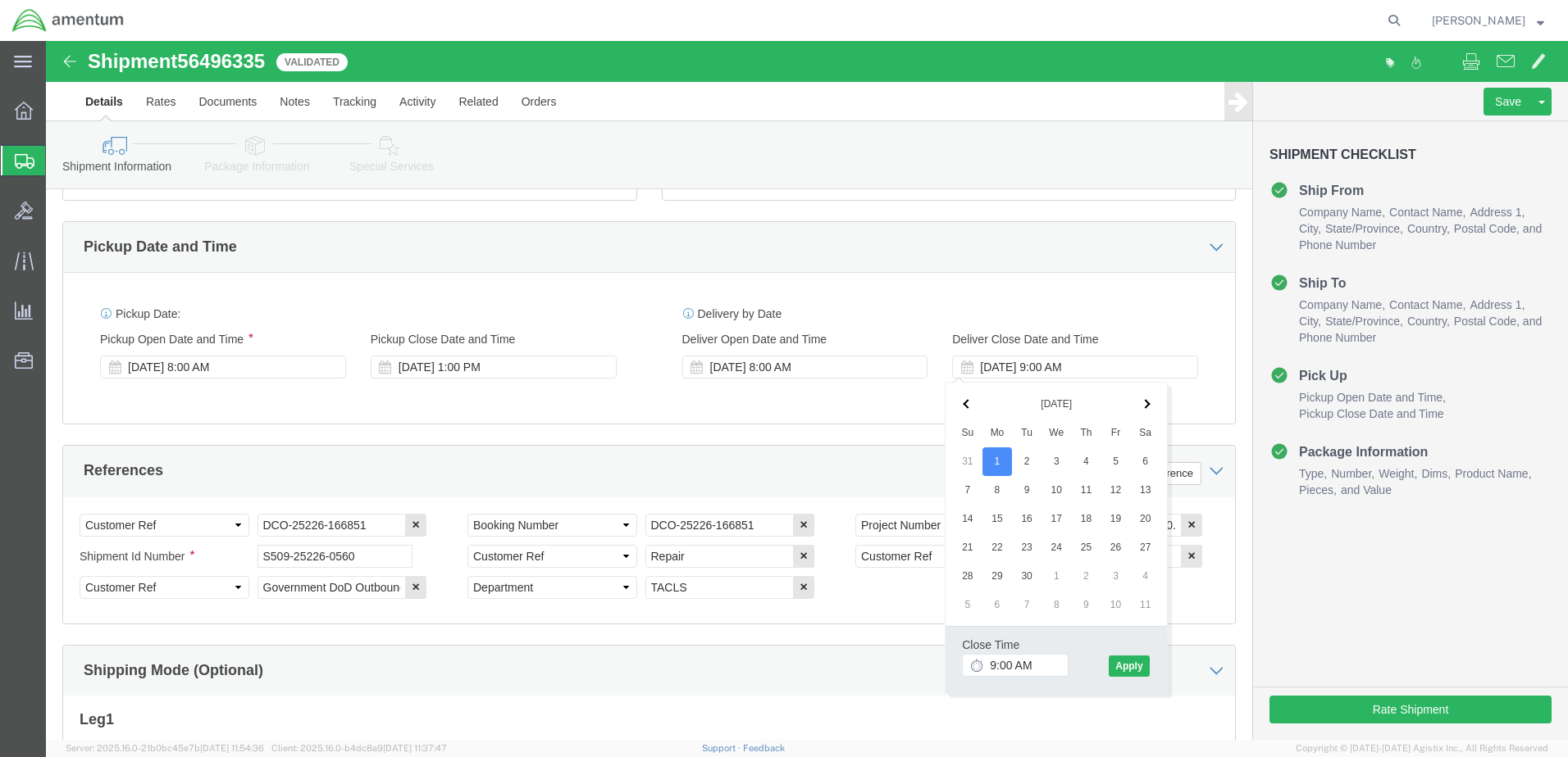
click th
click button "Apply"
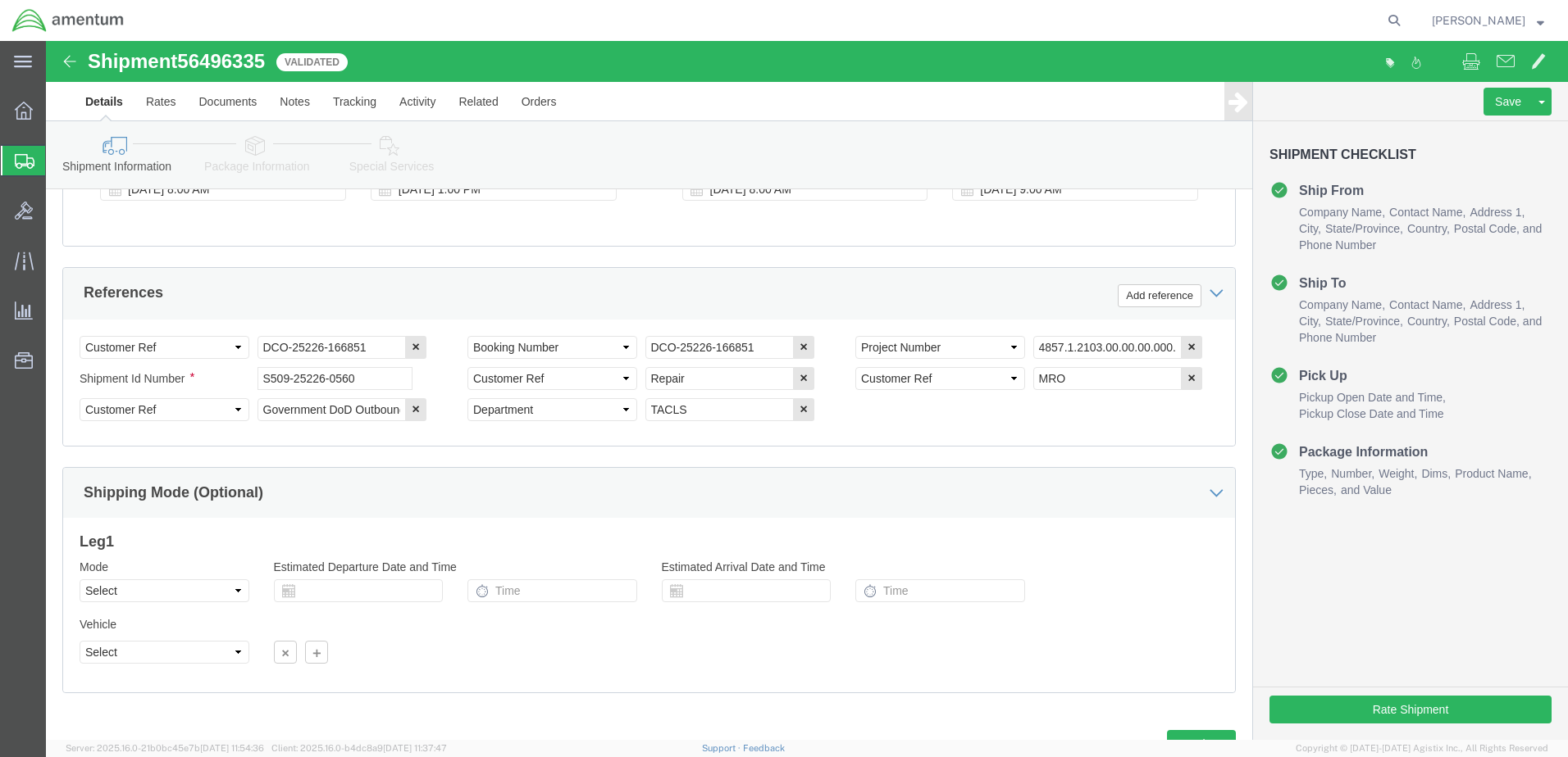
scroll to position [771, 0]
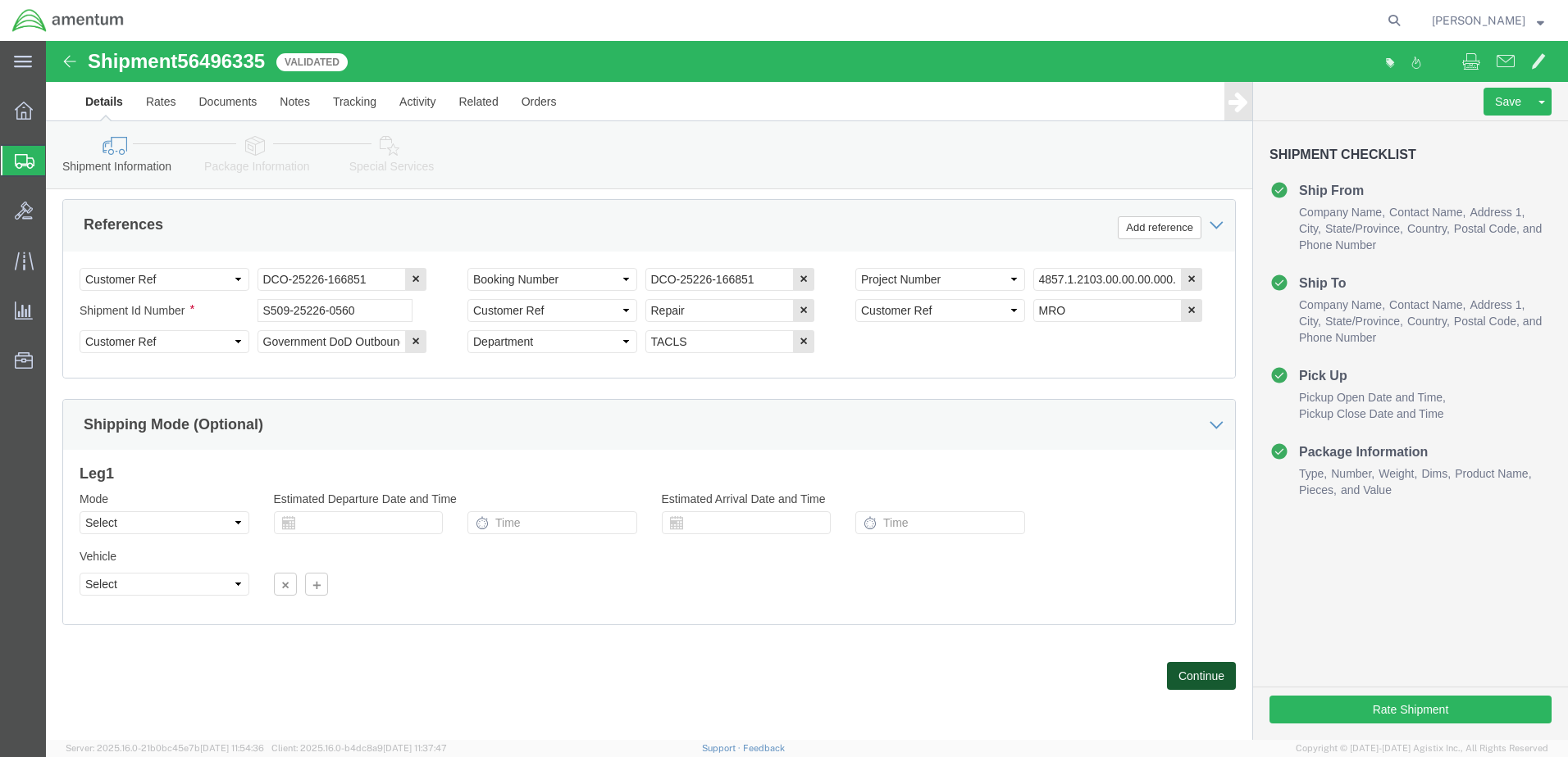
click button "Continue"
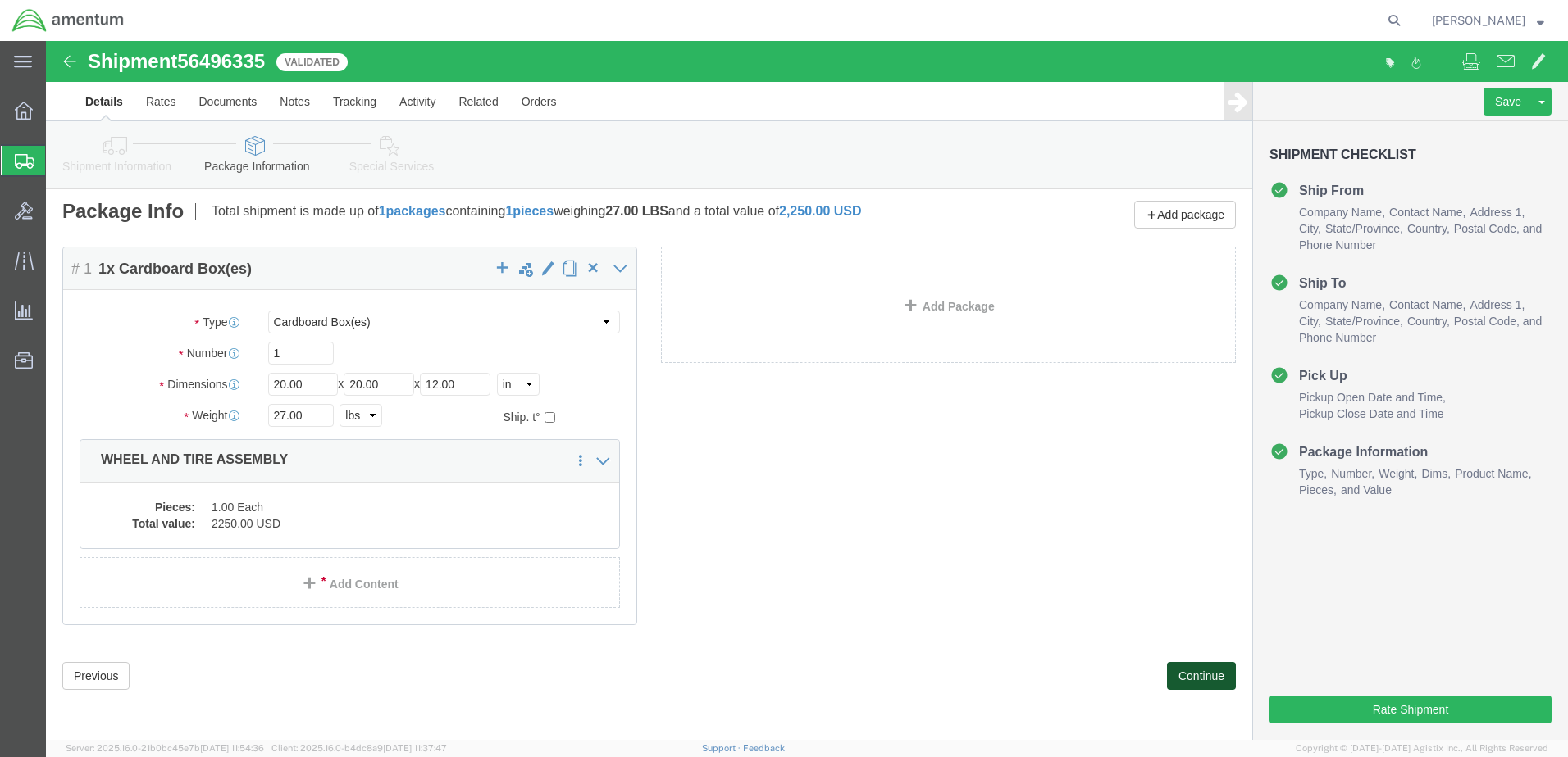
scroll to position [0, 0]
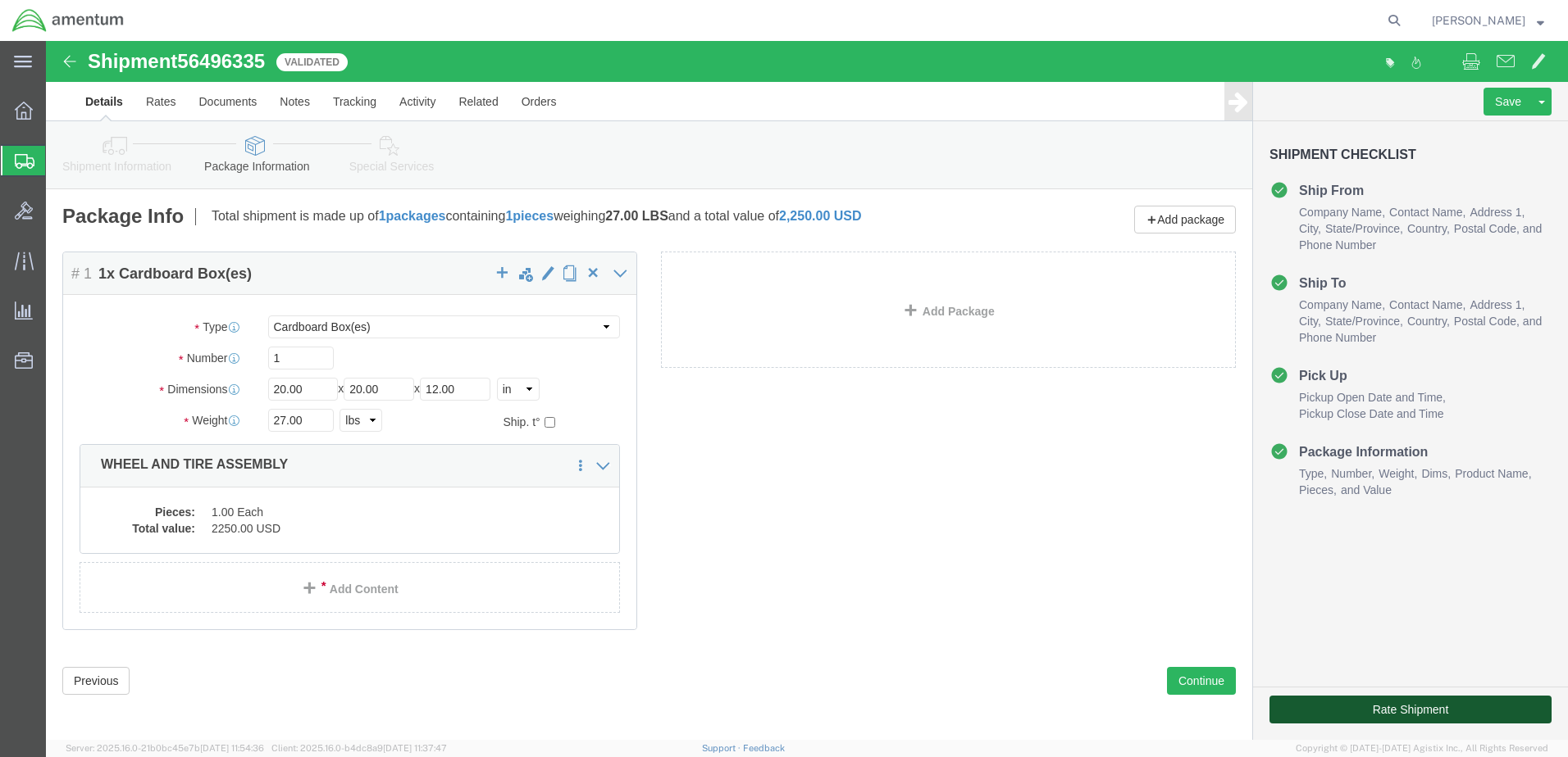
click button "Rate Shipment"
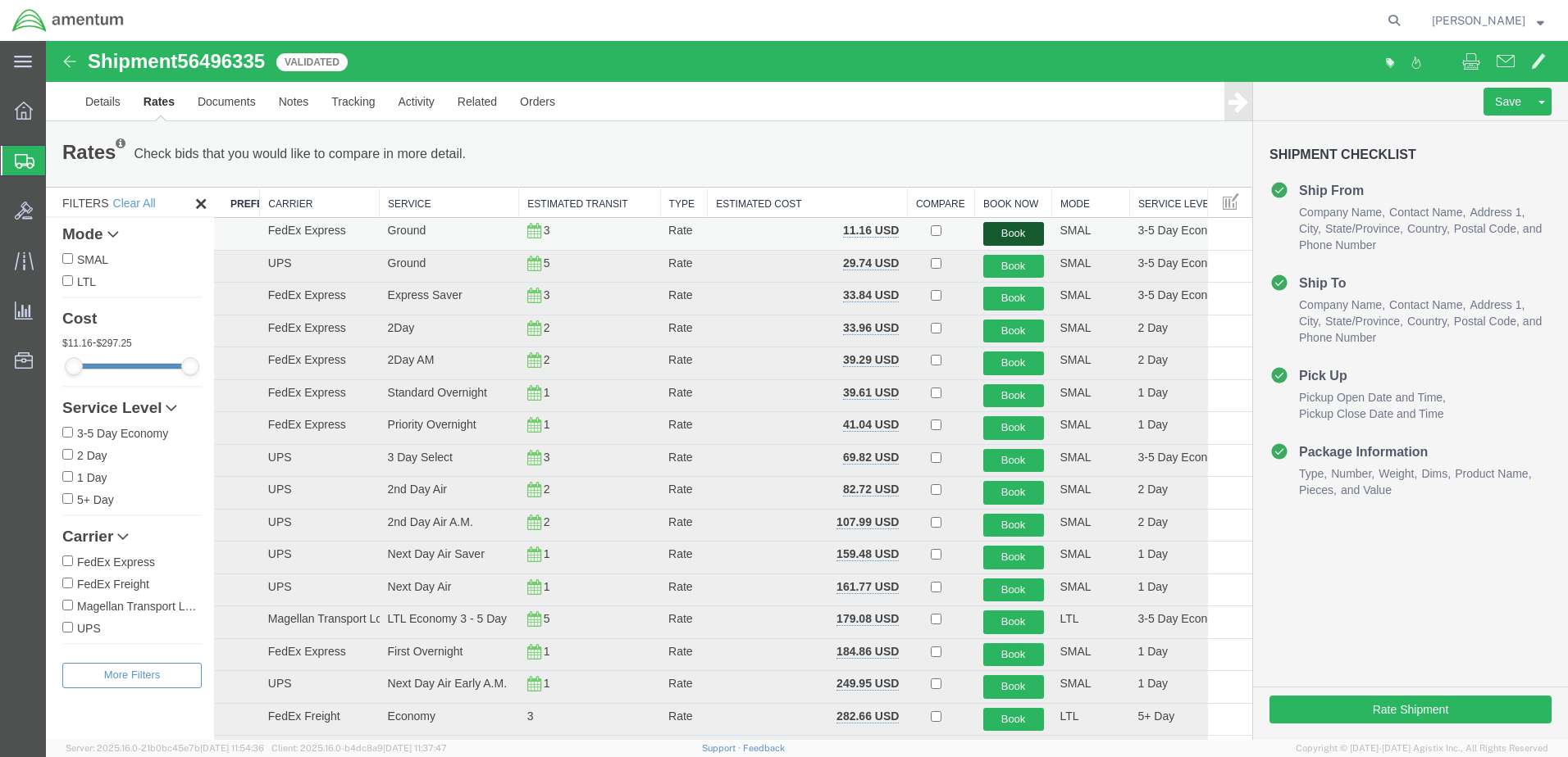
click at [1011, 229] on button "Book" at bounding box center [1013, 234] width 61 height 24
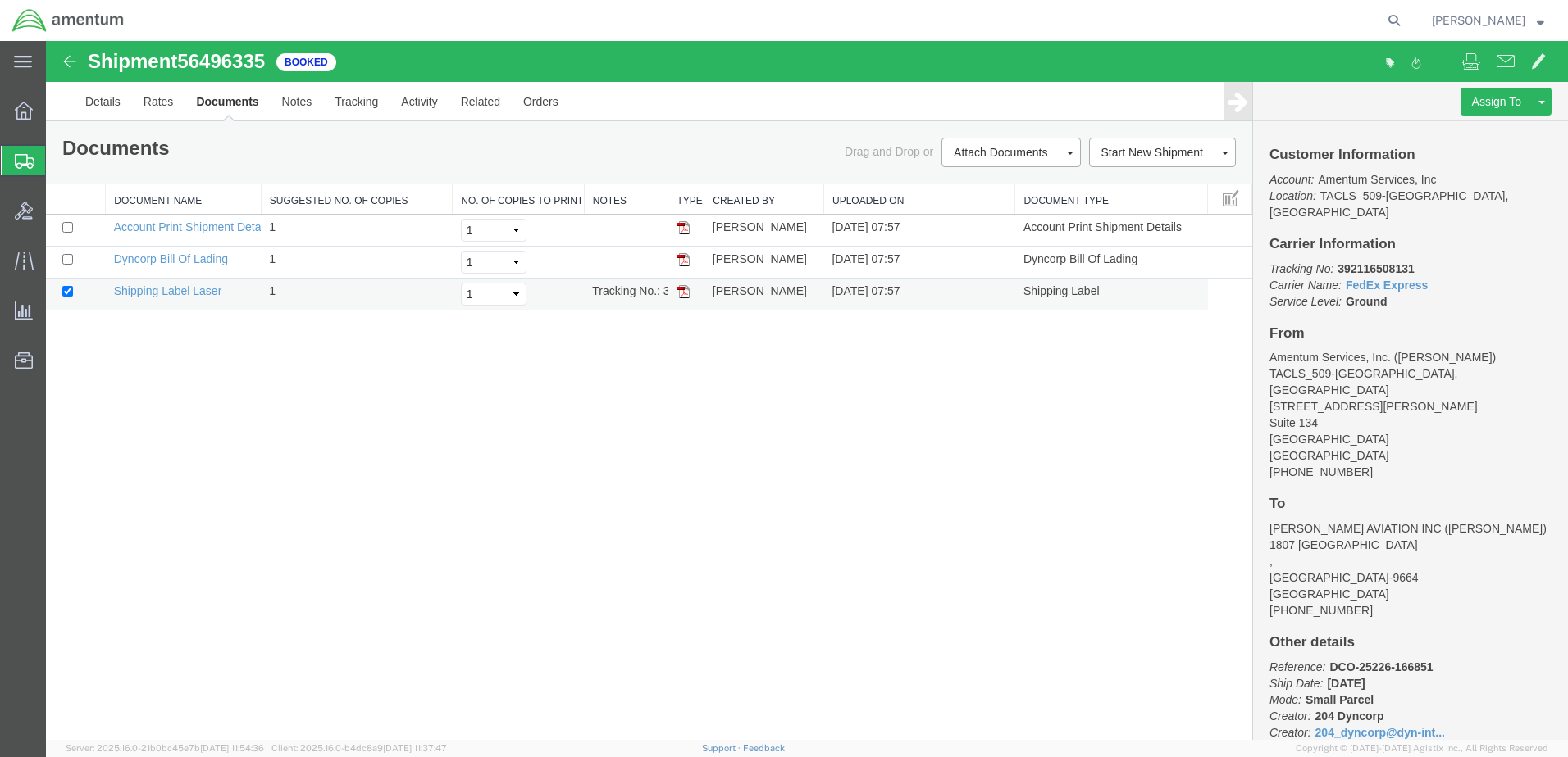
click at [682, 291] on img at bounding box center [683, 292] width 13 height 13
click at [104, 101] on link "Details" at bounding box center [103, 102] width 58 height 40
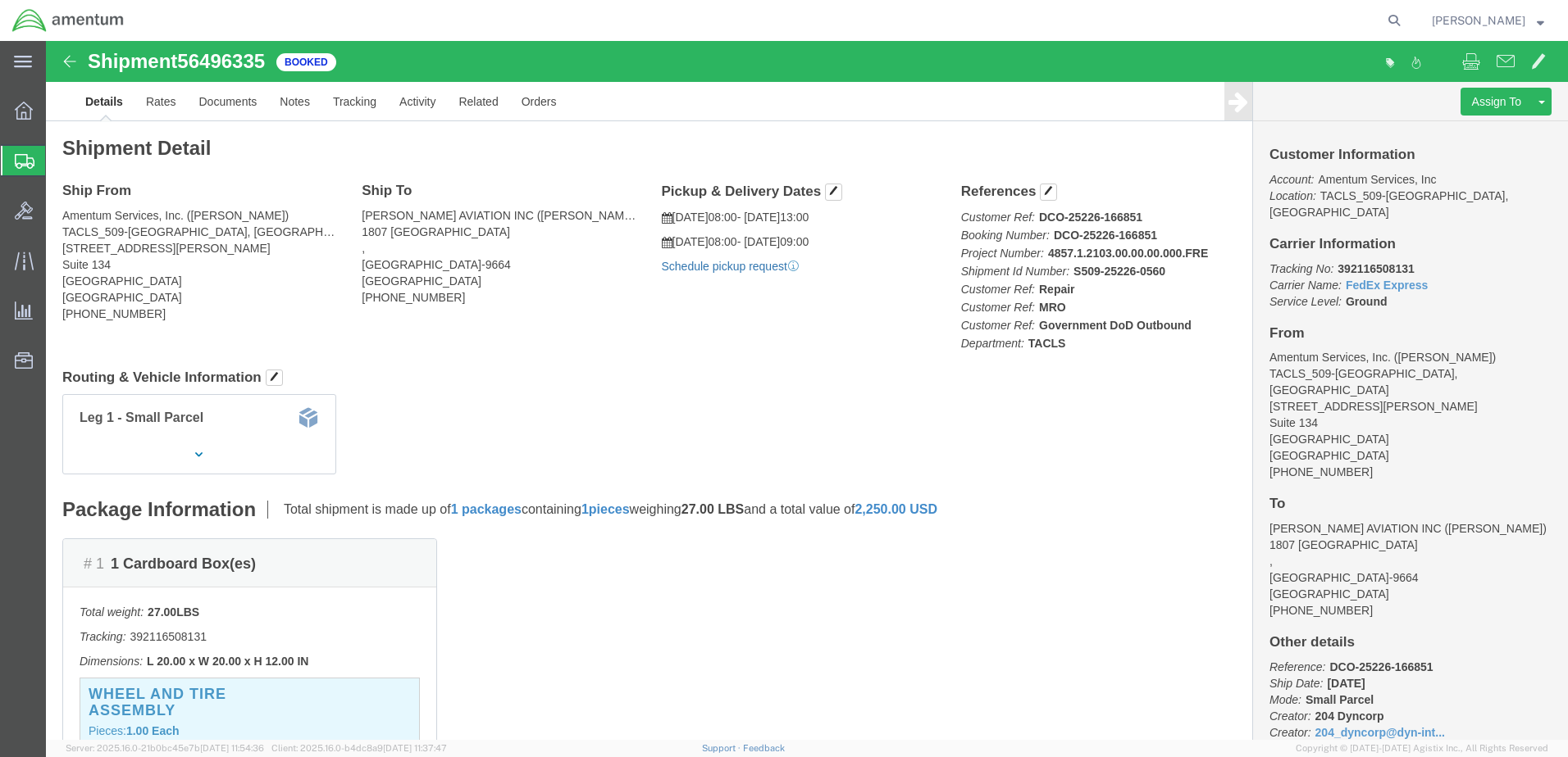
click link "Schedule pickup request"
